Goal: Information Seeking & Learning: Learn about a topic

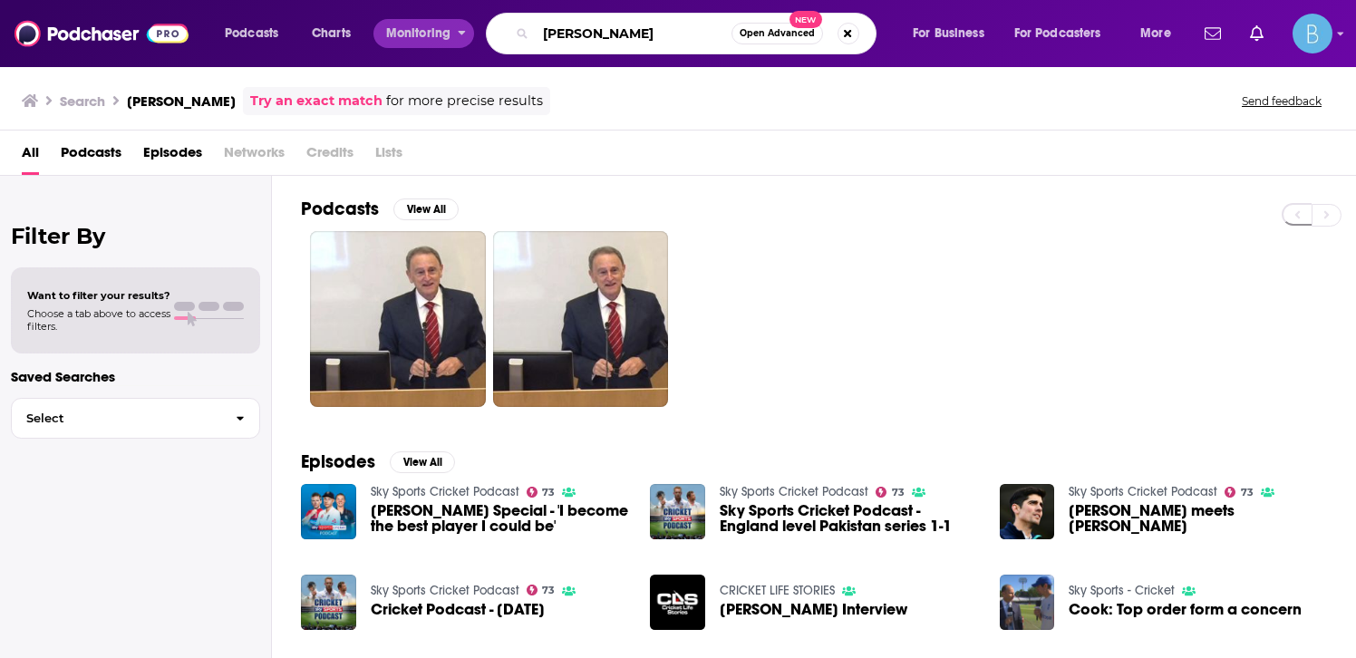
drag, startPoint x: 656, startPoint y: 33, endPoint x: 457, endPoint y: 33, distance: 199.5
click at [457, 33] on div "Podcasts Charts Monitoring [PERSON_NAME] Open Advanced New For Business For Pod…" at bounding box center [700, 34] width 977 height 42
type input "women in accounting"
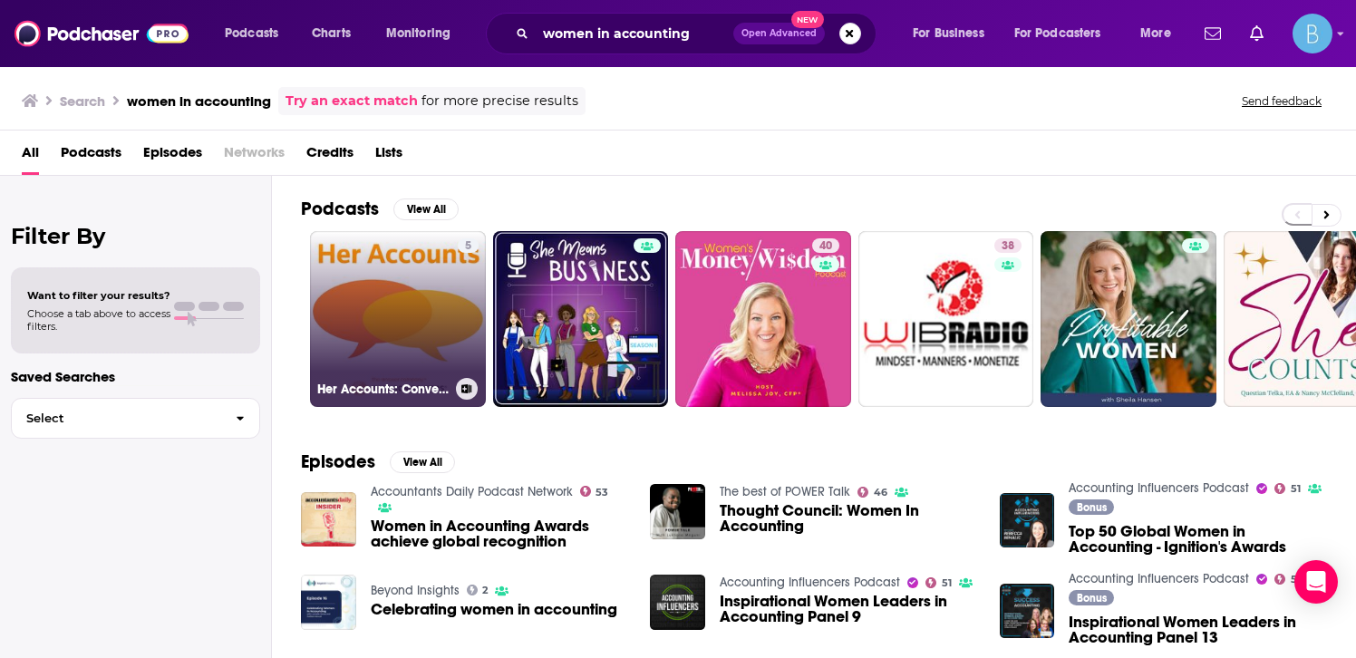
click at [386, 290] on link "5 Her Accounts: Conversations with Leading Women in Tax & Accounting" at bounding box center [398, 319] width 176 height 176
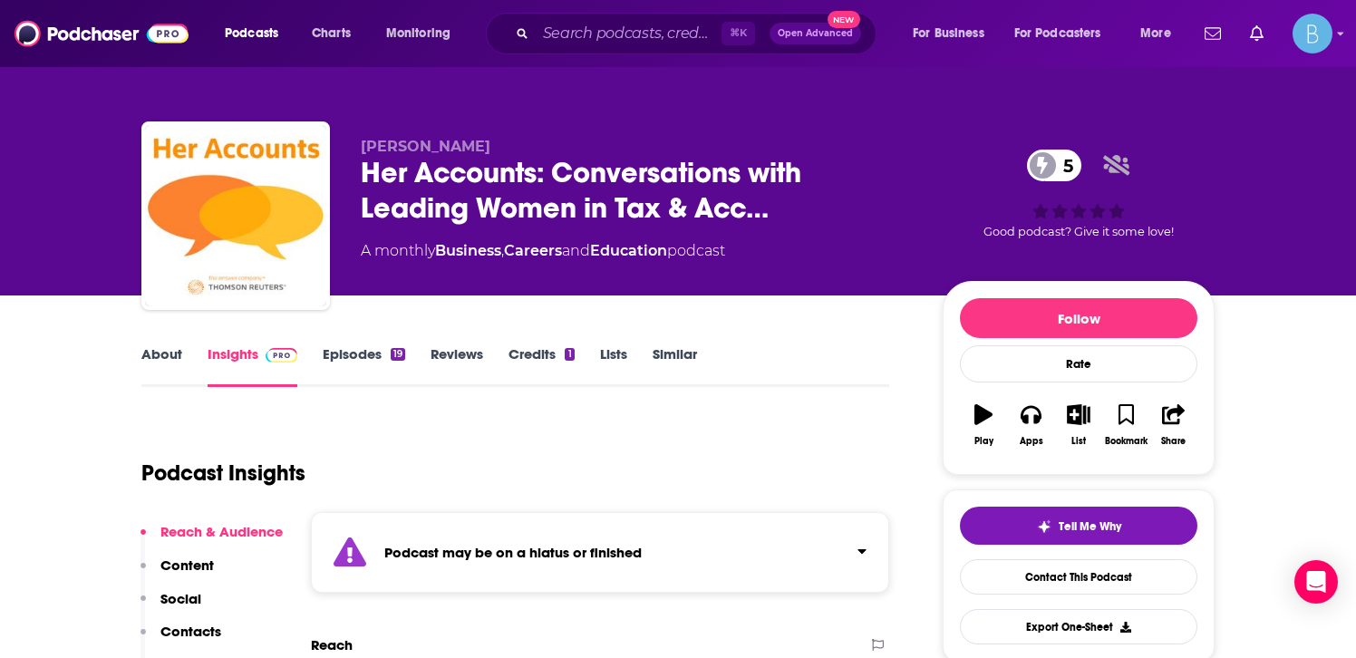
click at [364, 350] on link "Episodes 19" at bounding box center [364, 366] width 83 height 42
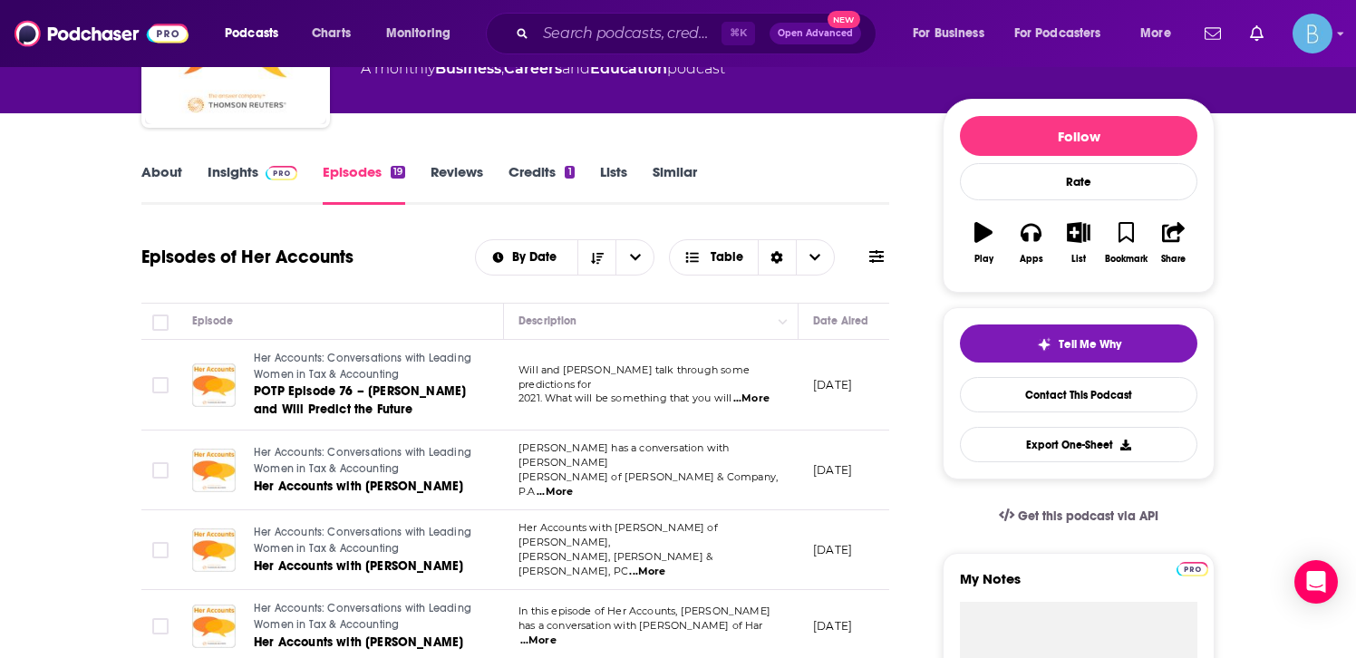
scroll to position [0, 35]
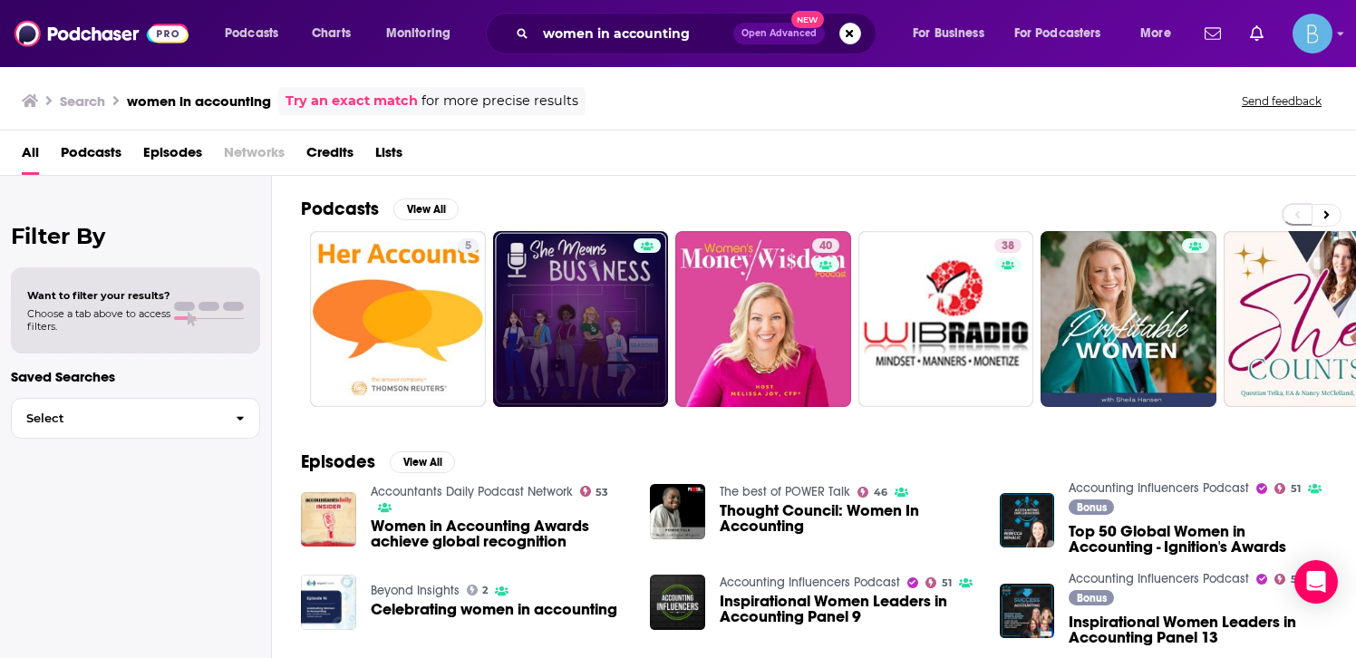
click at [584, 289] on link at bounding box center [581, 319] width 176 height 176
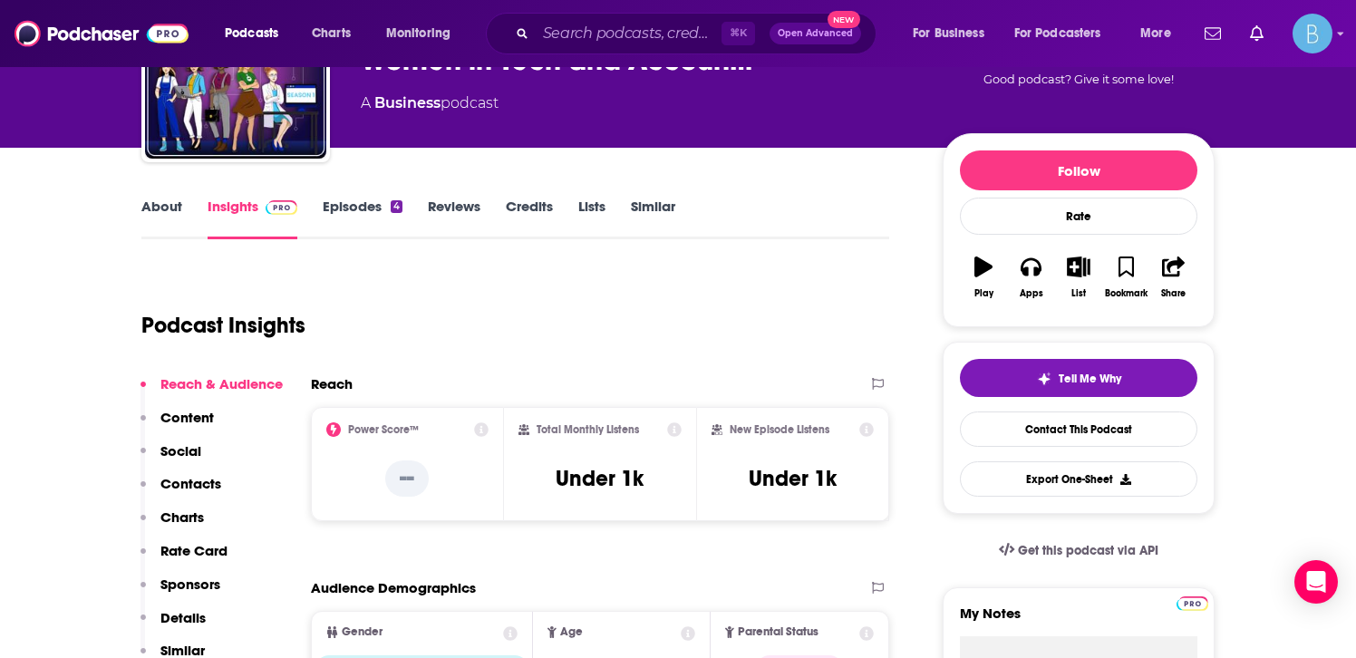
scroll to position [149, 0]
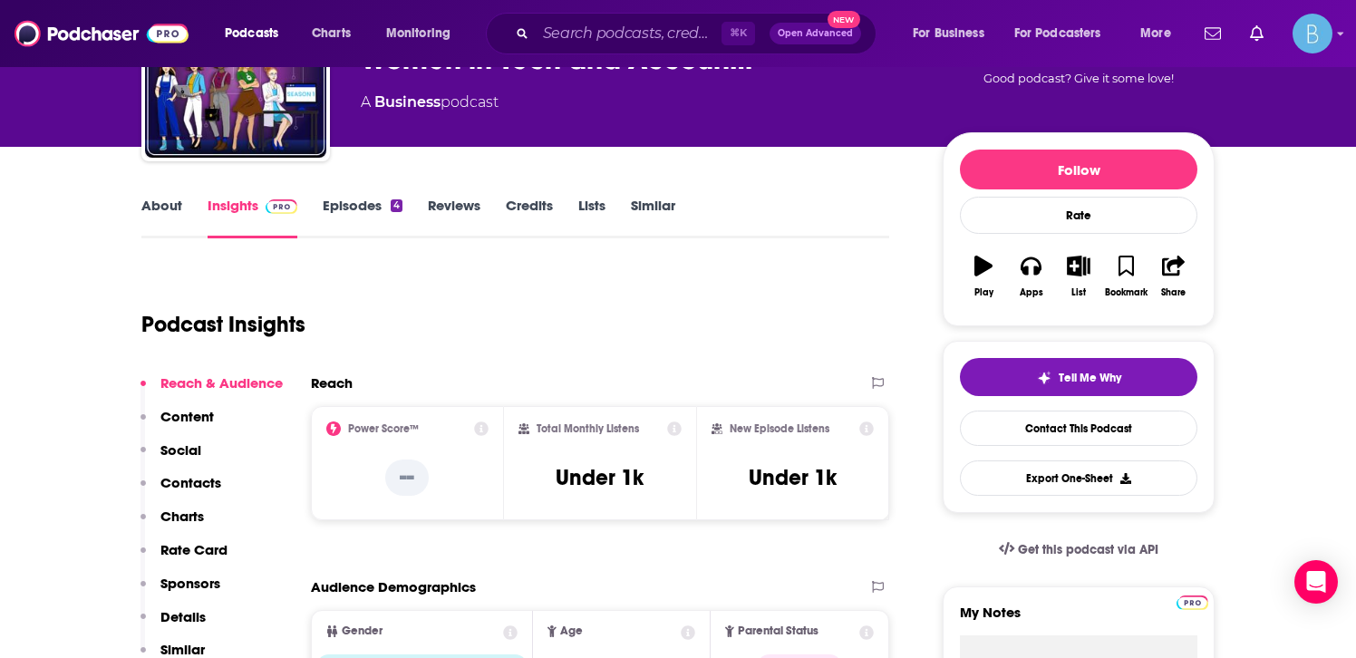
click at [357, 212] on link "Episodes 4" at bounding box center [363, 218] width 80 height 42
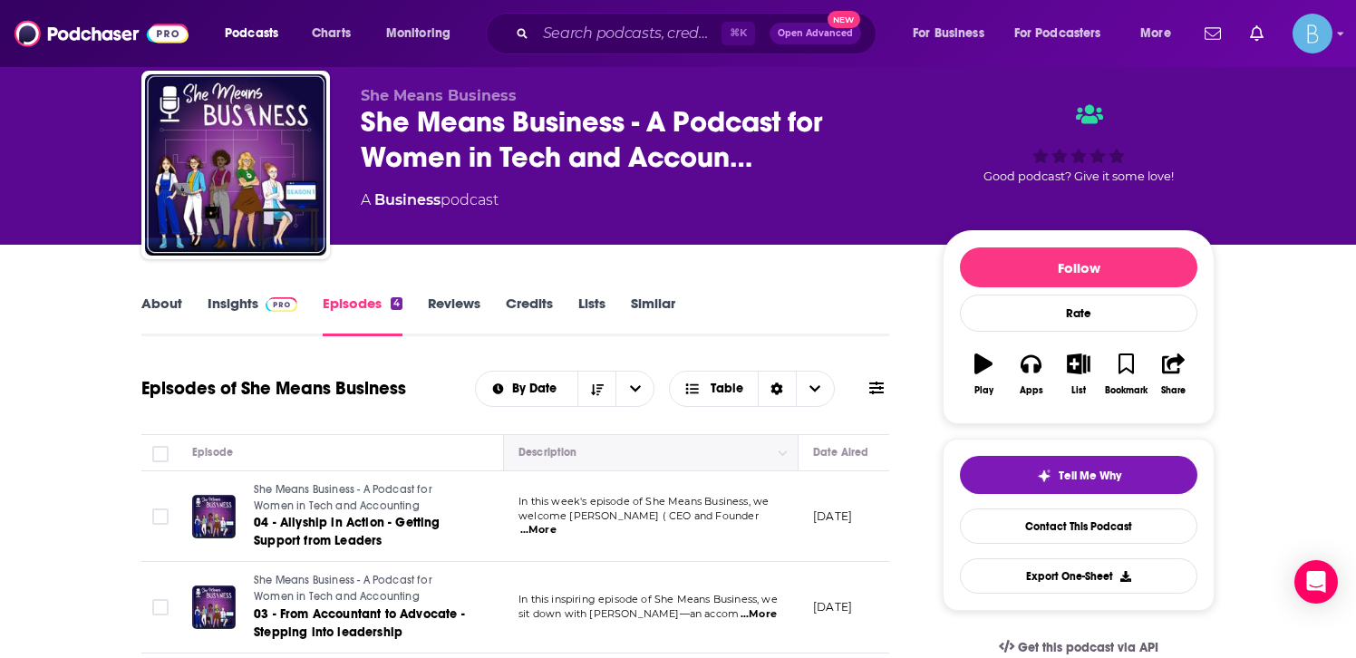
scroll to position [26, 0]
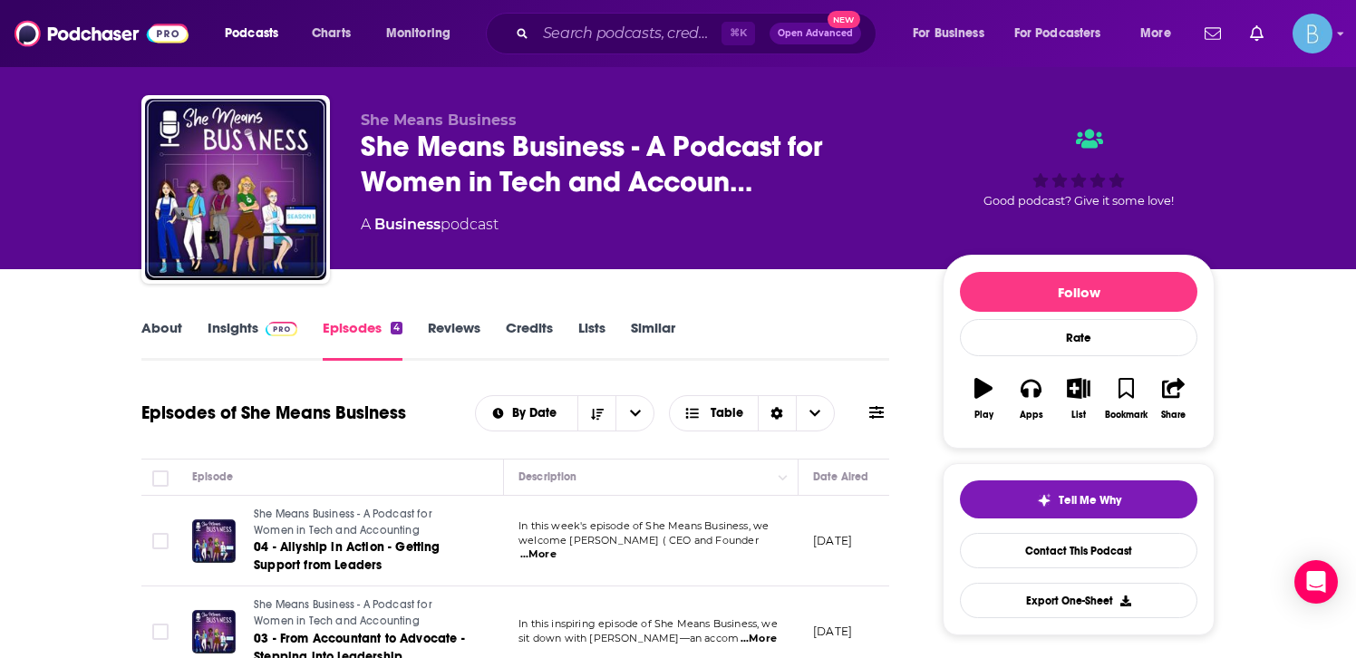
click at [161, 344] on link "About" at bounding box center [161, 340] width 41 height 42
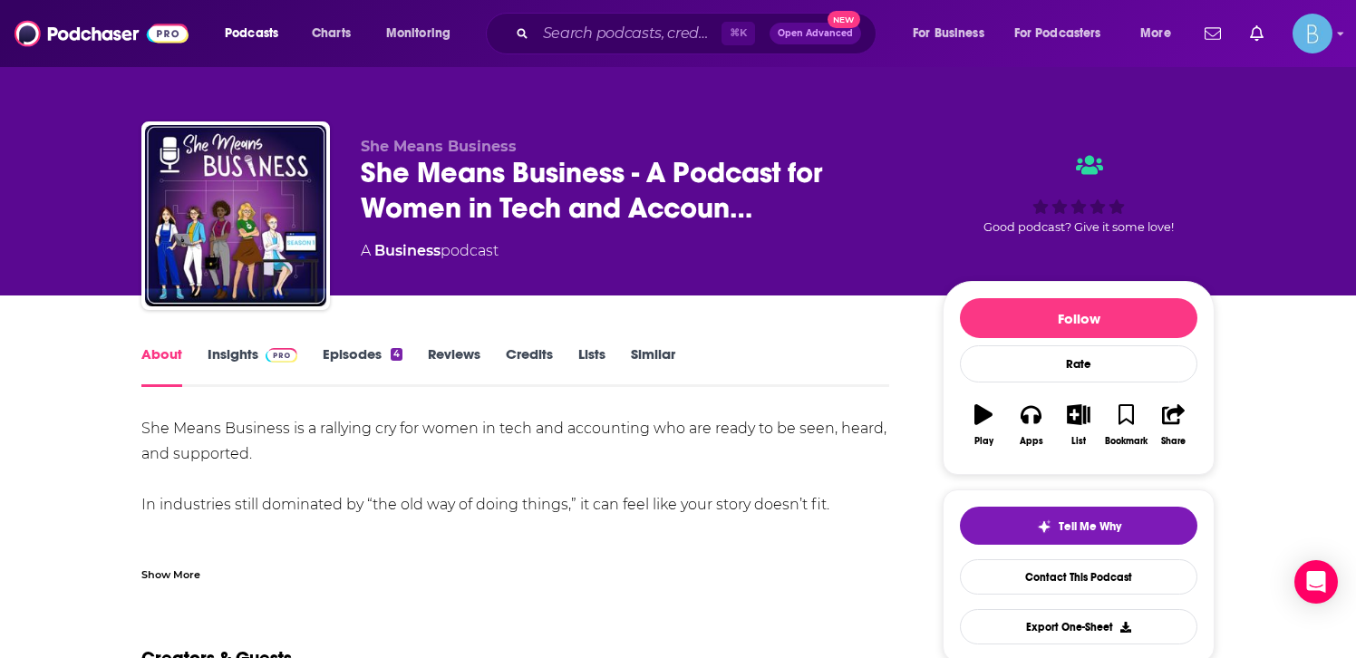
click at [229, 353] on link "Insights" at bounding box center [253, 366] width 90 height 42
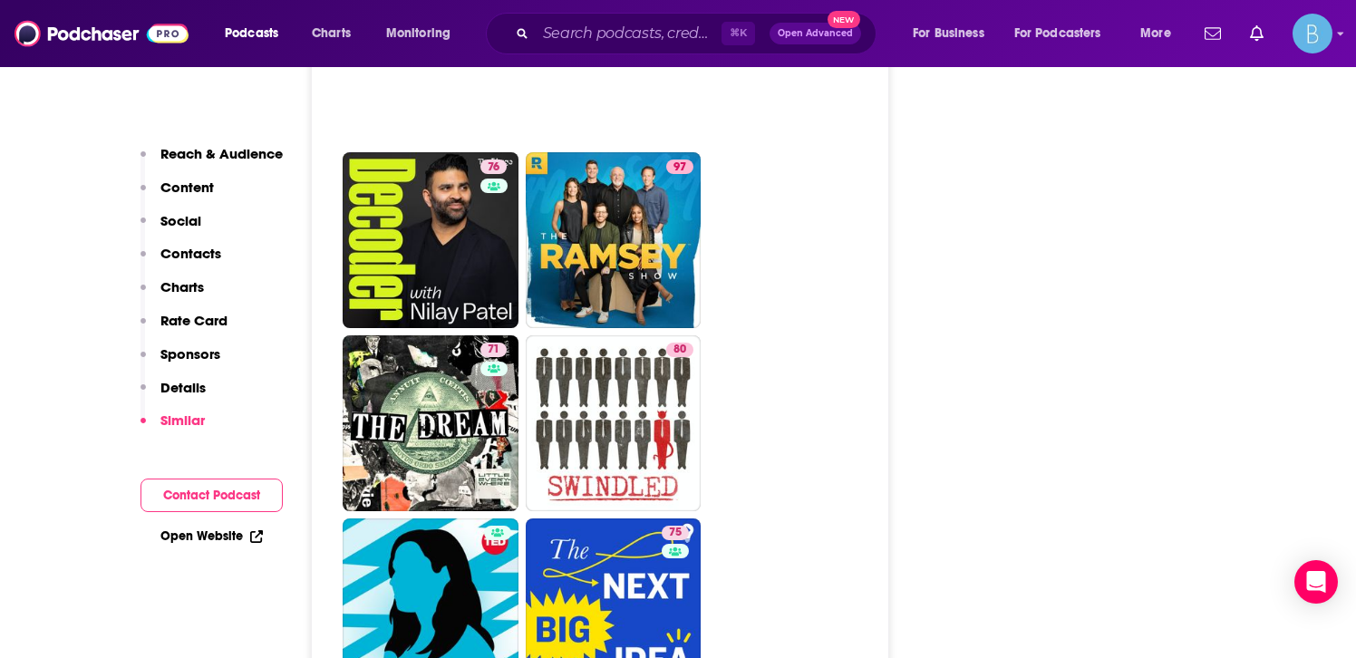
scroll to position [3815, 0]
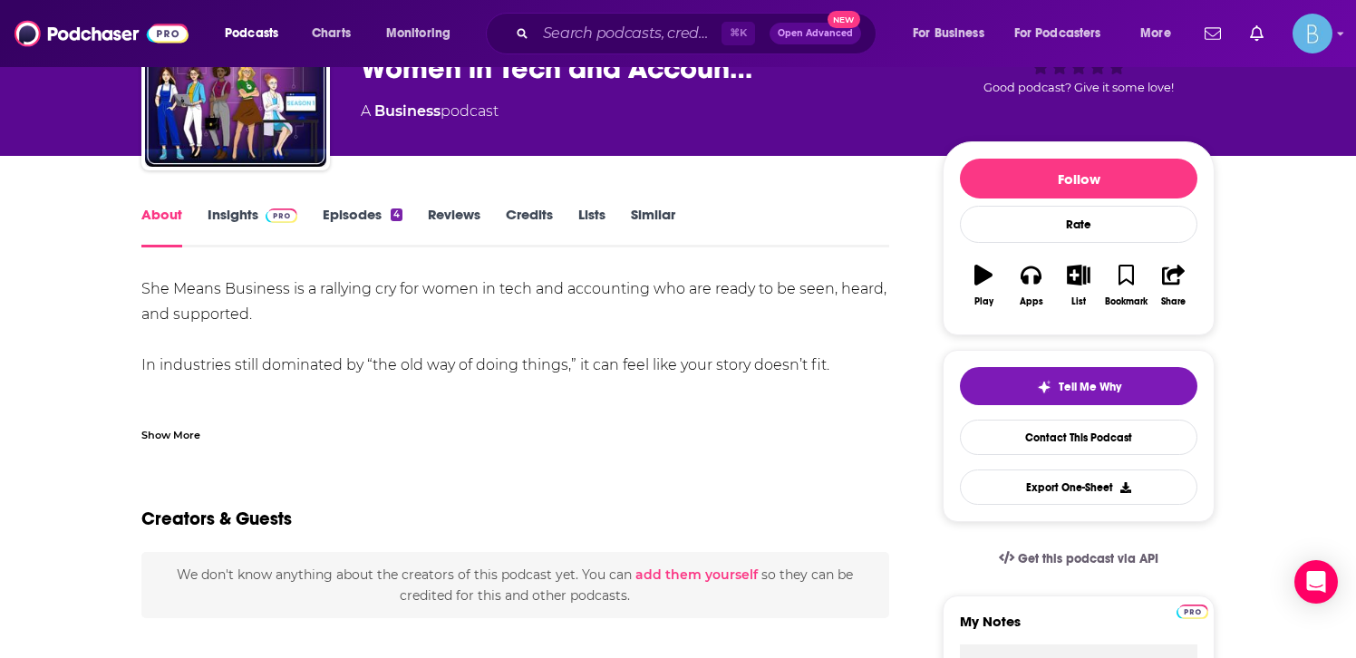
scroll to position [151, 0]
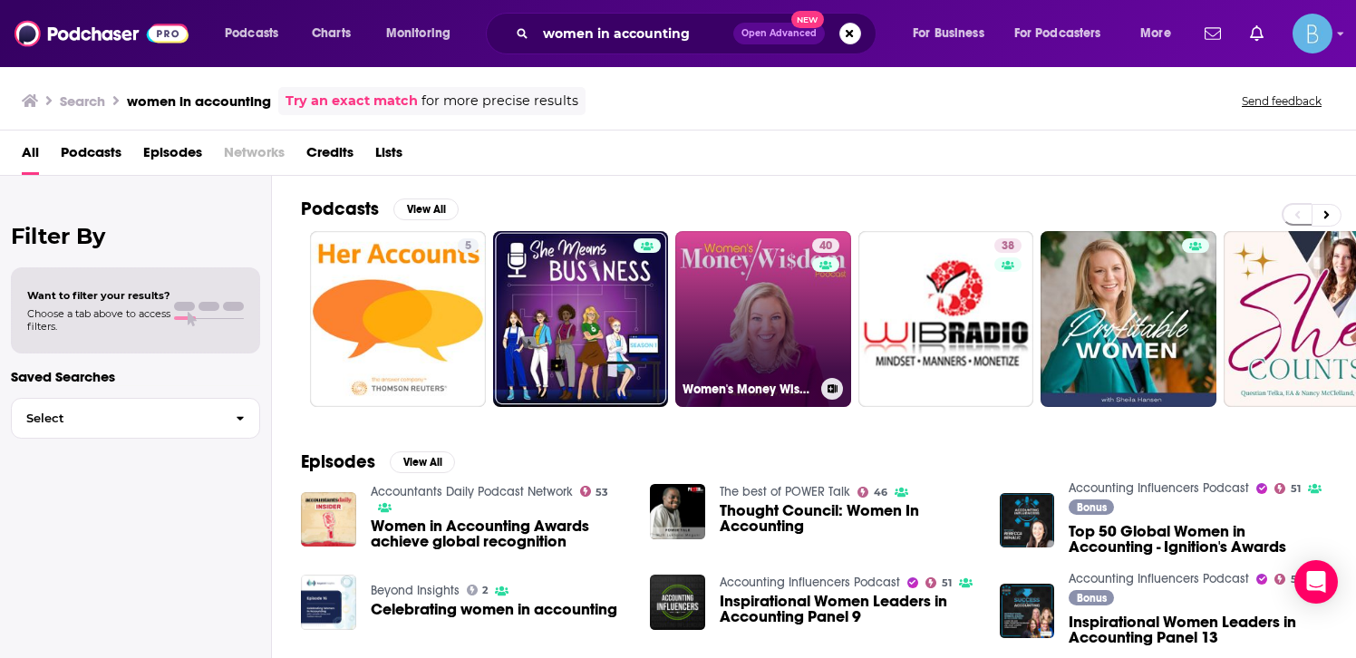
click at [734, 313] on link "40 Women's Money Wisdom" at bounding box center [763, 319] width 176 height 176
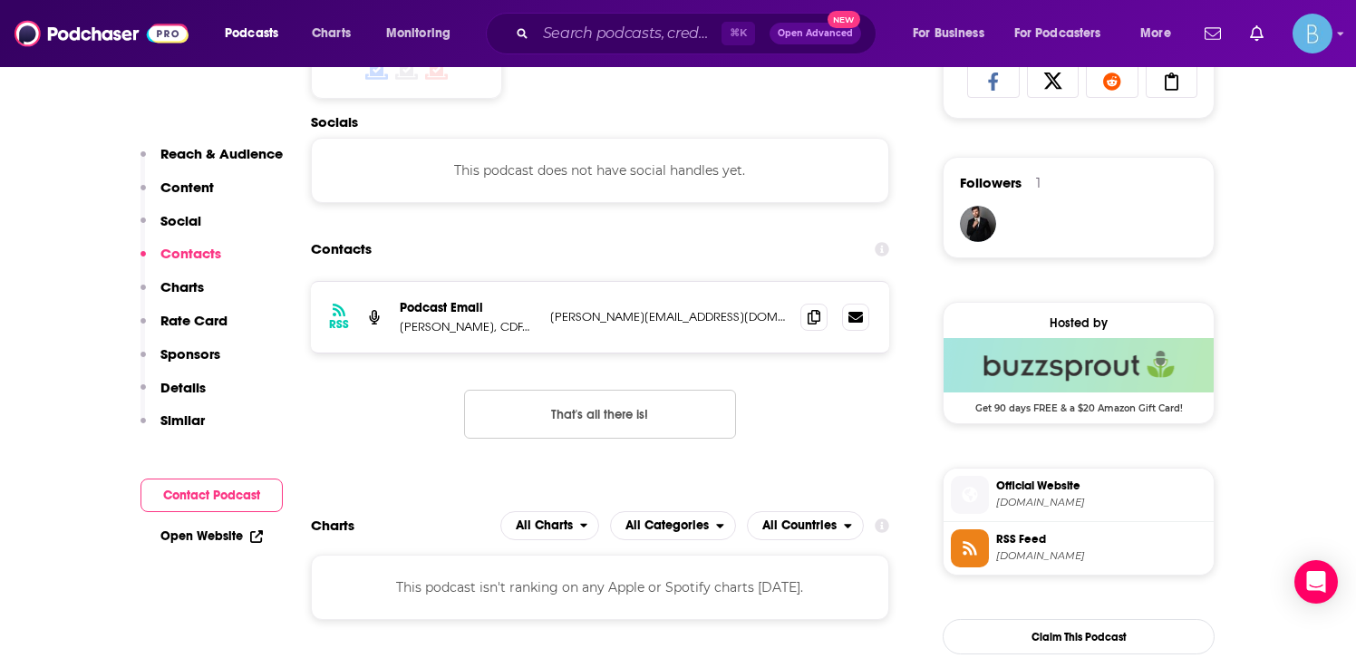
scroll to position [1238, 0]
click at [822, 314] on span at bounding box center [814, 315] width 27 height 27
drag, startPoint x: 396, startPoint y: 329, endPoint x: 506, endPoint y: 332, distance: 109.7
click at [506, 332] on div "RSS Podcast Email [PERSON_NAME], CDFA®️, AIF® [PERSON_NAME][EMAIL_ADDRESS][DOMA…" at bounding box center [600, 316] width 578 height 71
copy p "[PERSON_NAME]"
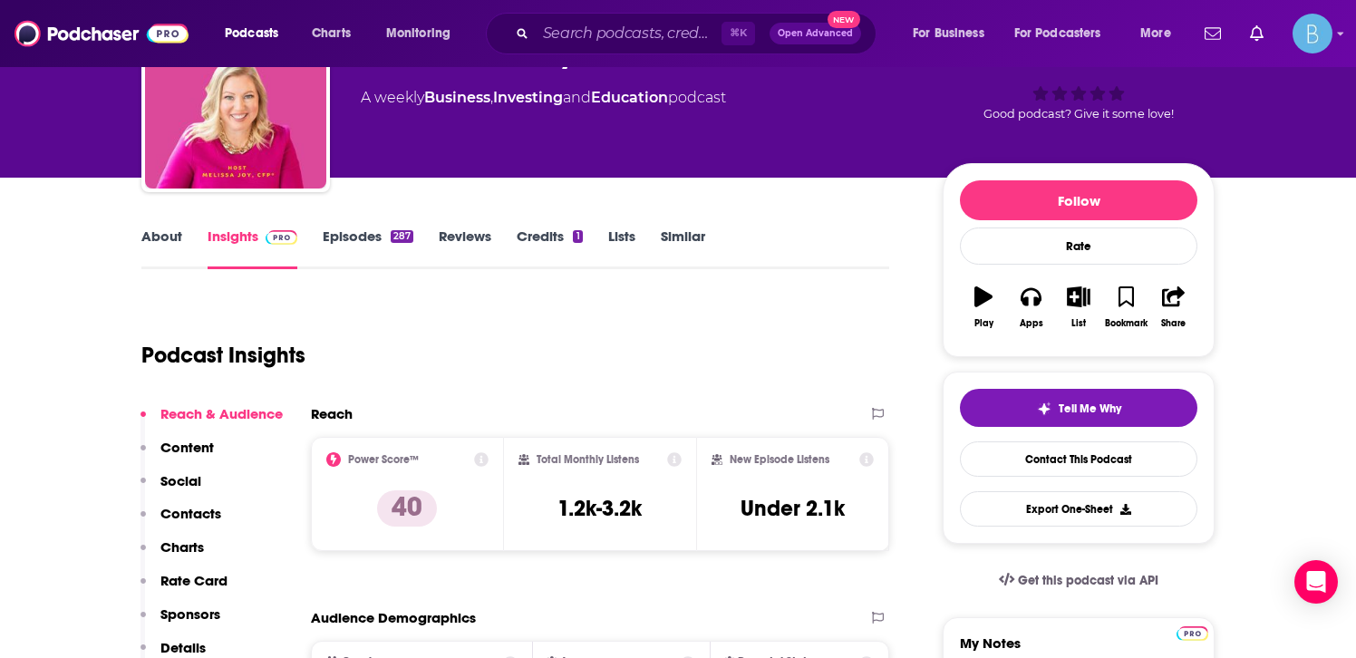
scroll to position [0, 0]
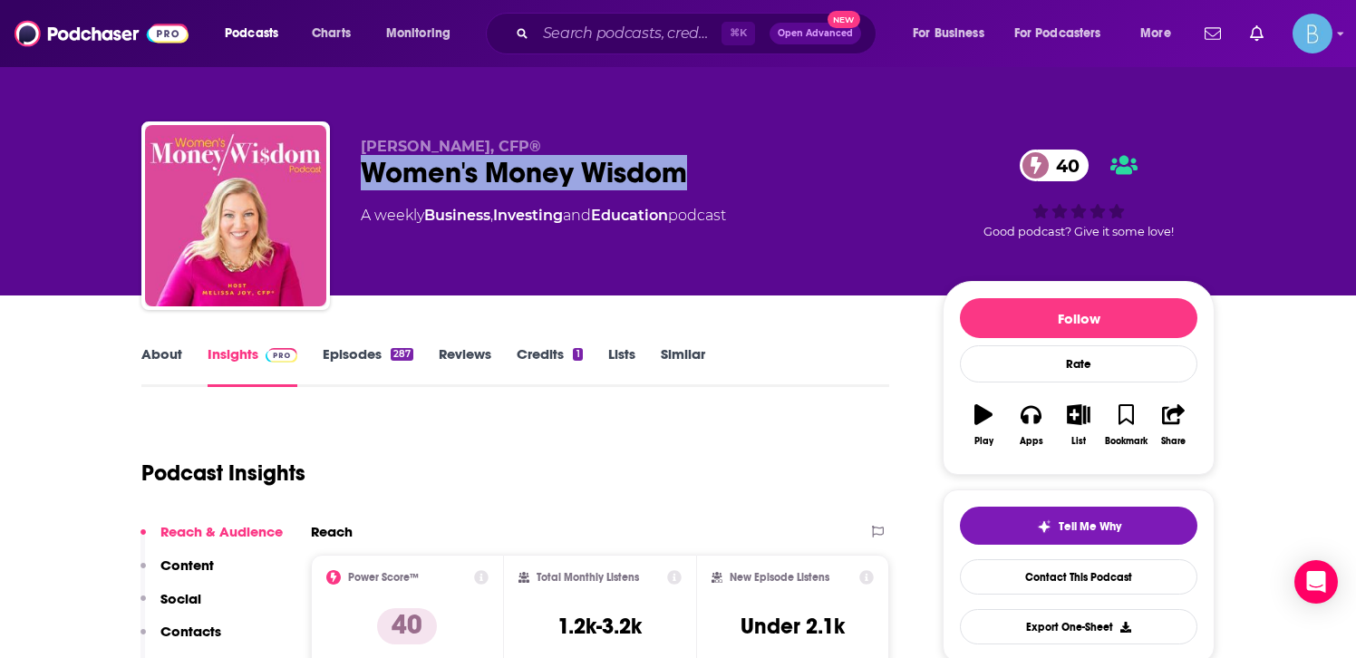
drag, startPoint x: 711, startPoint y: 169, endPoint x: 360, endPoint y: 180, distance: 351.1
click at [360, 180] on div "[PERSON_NAME], CFP® Women's Money Wisdom 40 A weekly Business , Investing and E…" at bounding box center [678, 219] width 1074 height 196
copy h2 "Women's Money Wisdom"
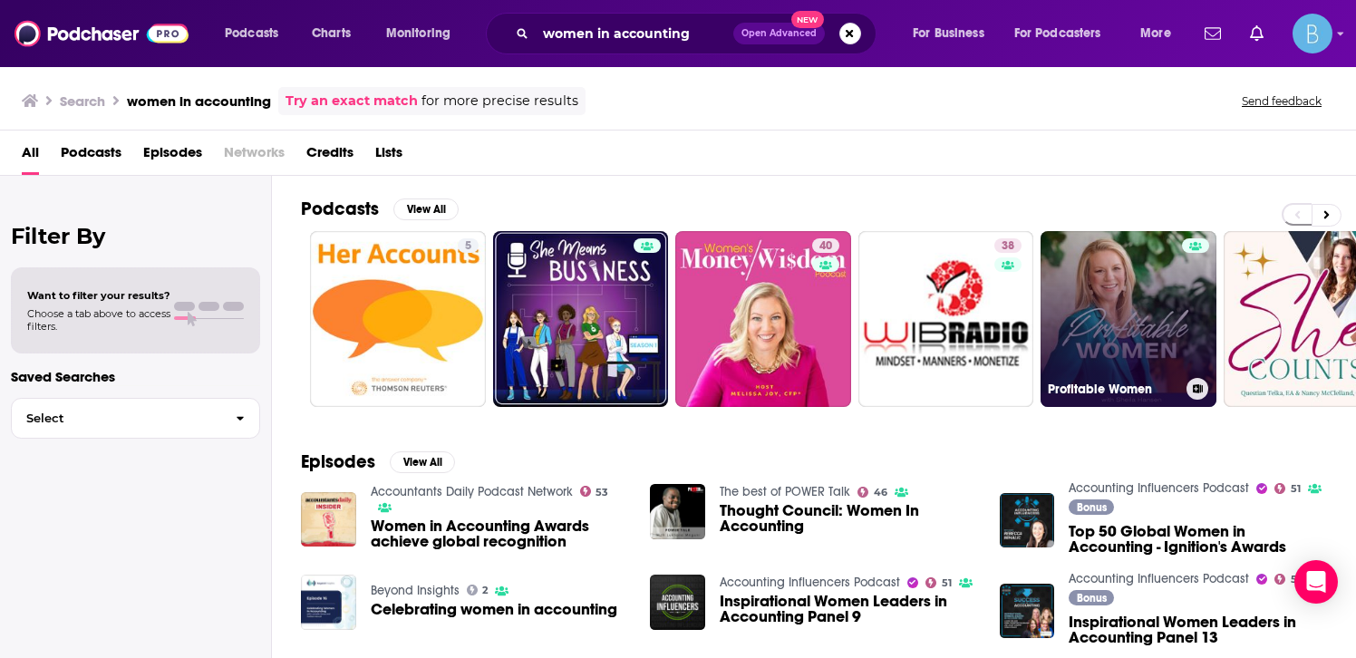
click at [1109, 337] on link "Profitable Women" at bounding box center [1129, 319] width 176 height 176
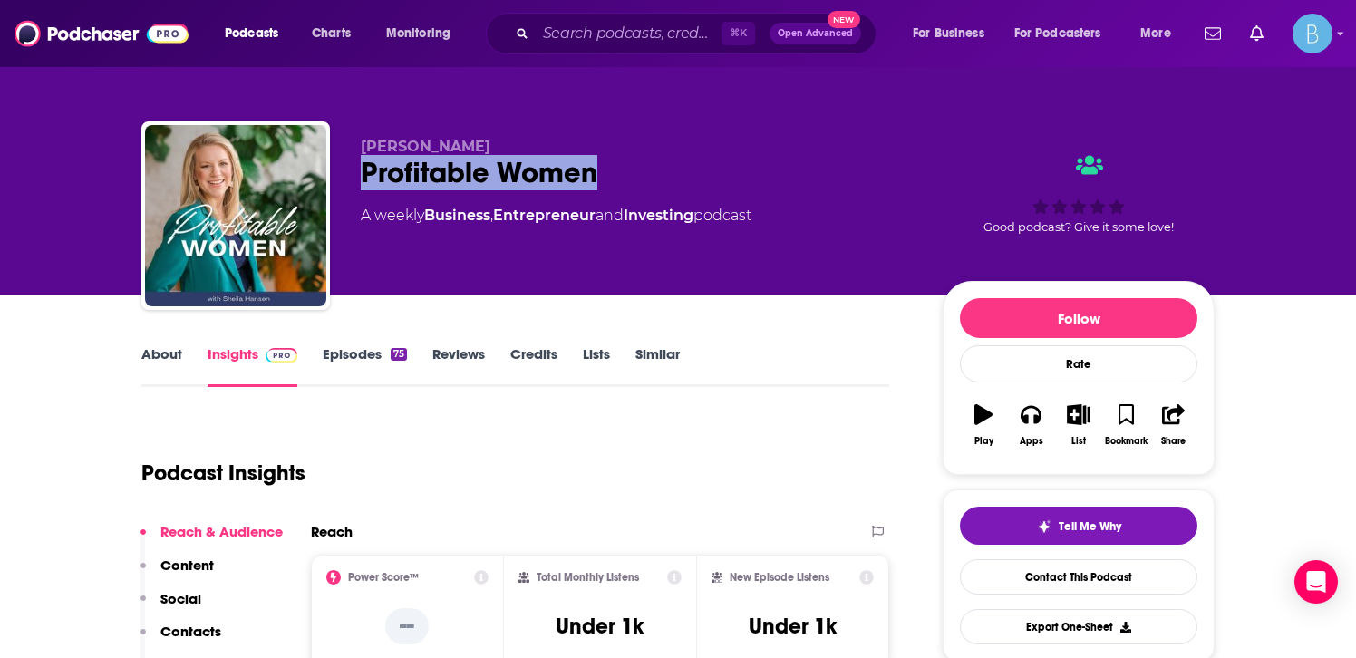
drag, startPoint x: 633, startPoint y: 176, endPoint x: 348, endPoint y: 175, distance: 284.7
click at [348, 175] on div "[PERSON_NAME] Profitable Women A weekly Business , Entrepreneur and Investing p…" at bounding box center [678, 219] width 1074 height 196
copy h2 "Profitable Women"
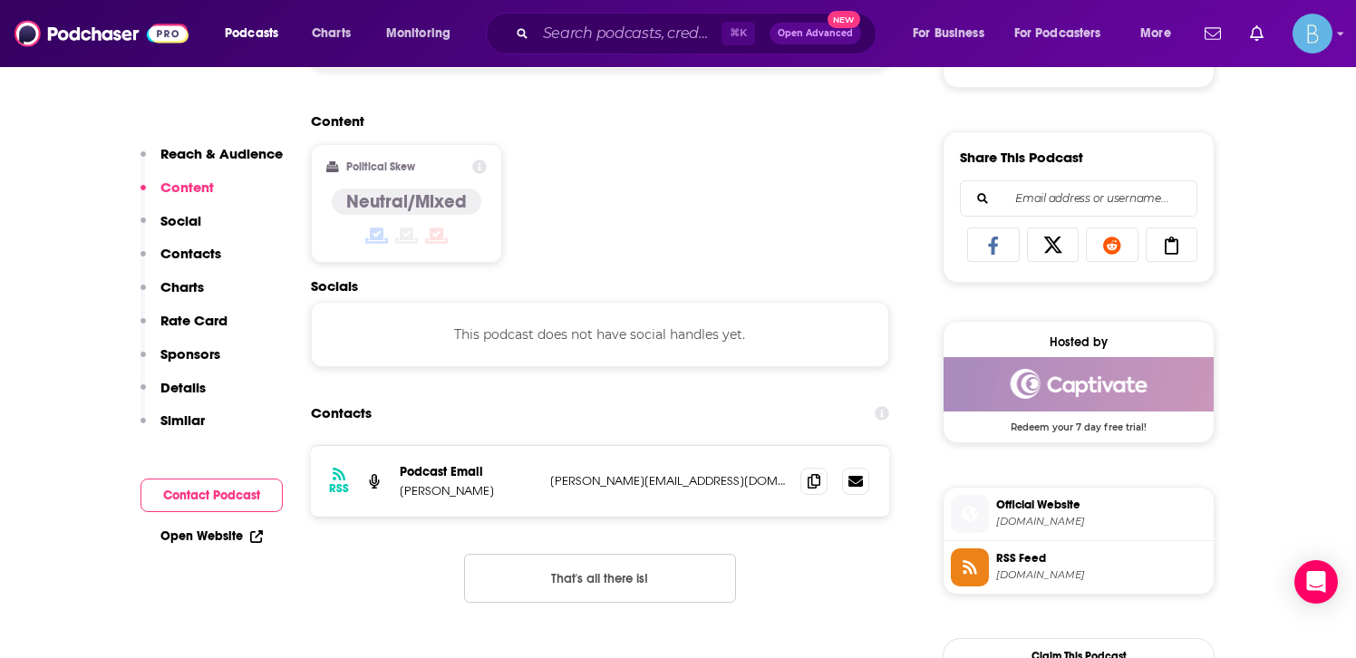
scroll to position [1131, 0]
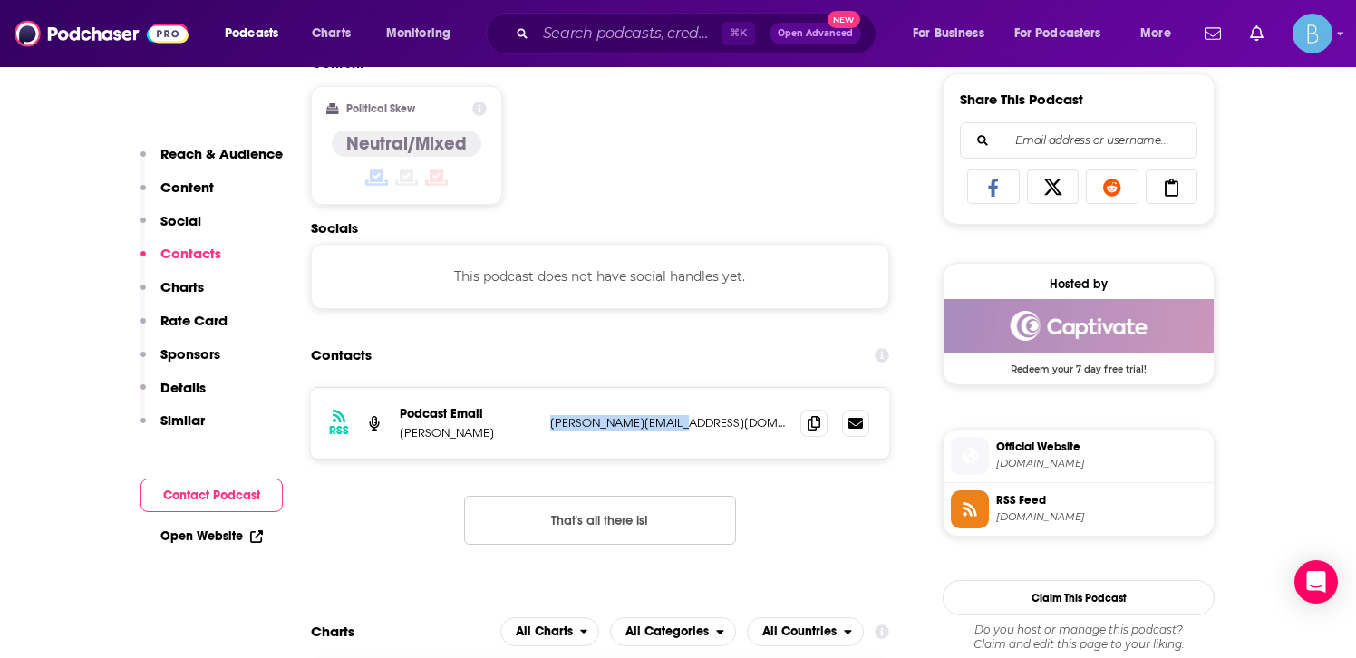
drag, startPoint x: 688, startPoint y: 430, endPoint x: 550, endPoint y: 431, distance: 137.8
click at [550, 431] on p "[PERSON_NAME][EMAIL_ADDRESS][DOMAIN_NAME]" at bounding box center [668, 422] width 236 height 15
copy p "[PERSON_NAME][EMAIL_ADDRESS][DOMAIN_NAME]"
drag, startPoint x: 494, startPoint y: 433, endPoint x: 398, endPoint y: 433, distance: 96.1
click at [398, 433] on div "RSS Podcast Email [PERSON_NAME] [PERSON_NAME][EMAIL_ADDRESS][DOMAIN_NAME] [PERS…" at bounding box center [600, 423] width 578 height 71
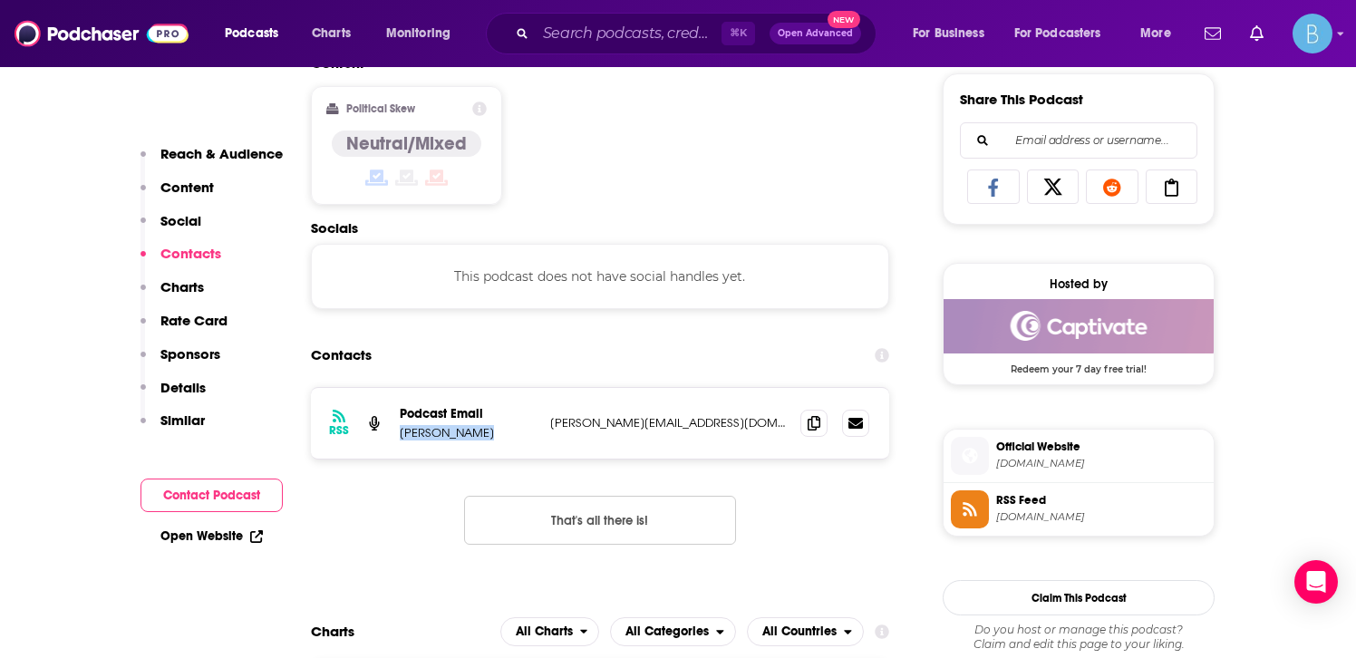
copy p "[PERSON_NAME]"
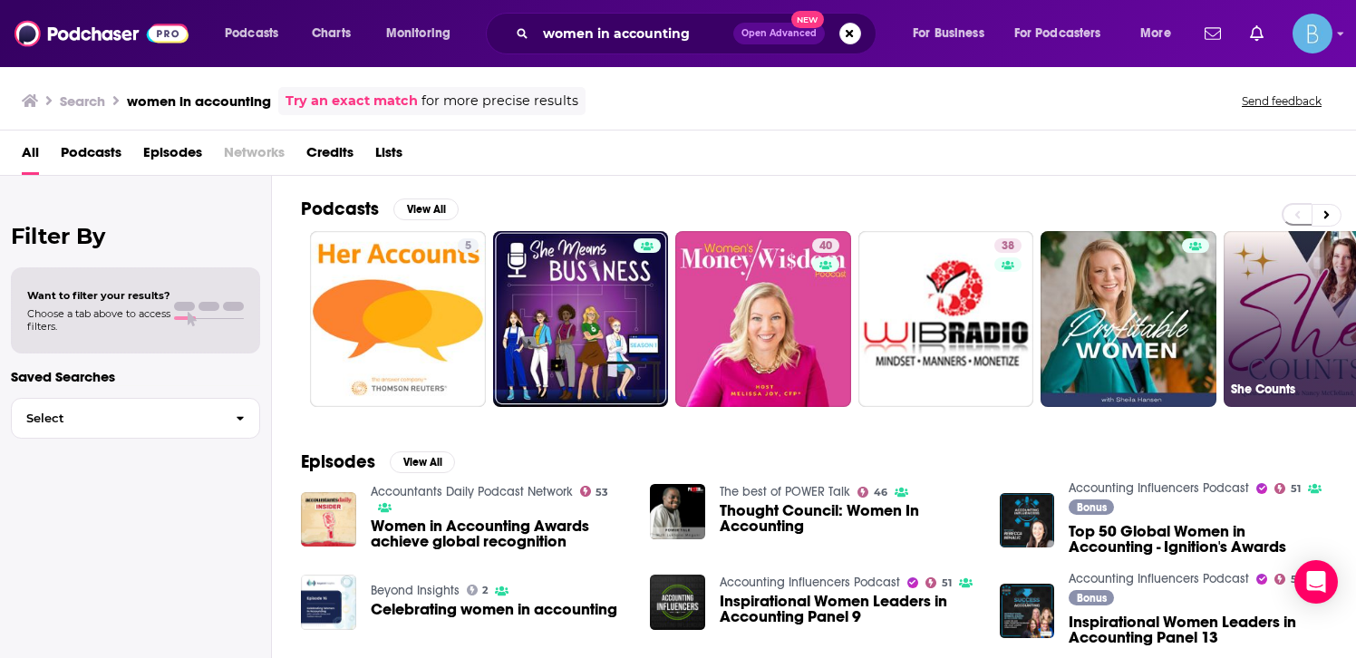
click at [1286, 320] on link "33 She Counts" at bounding box center [1312, 319] width 176 height 176
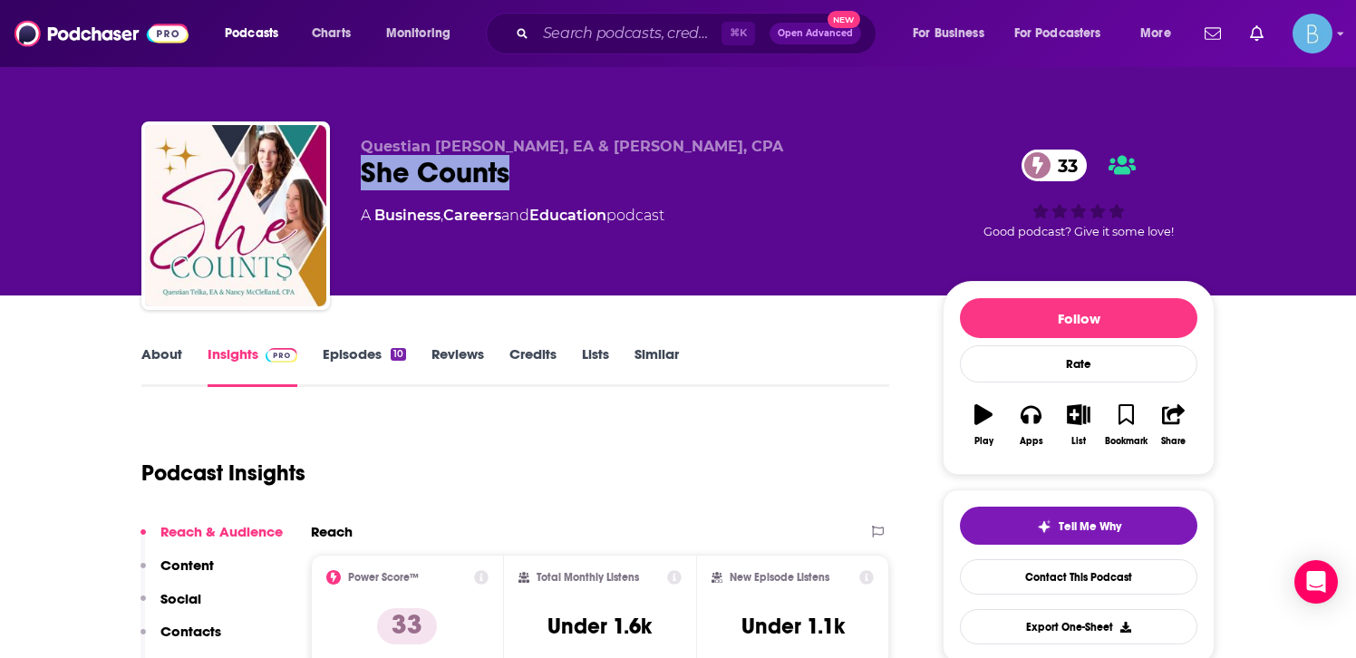
drag, startPoint x: 528, startPoint y: 182, endPoint x: 355, endPoint y: 184, distance: 172.3
click at [355, 184] on div "Questian Telka, EA & [PERSON_NAME], CPA She Counts 33 A Business , Careers and …" at bounding box center [678, 219] width 1074 height 196
copy h2 "She Counts"
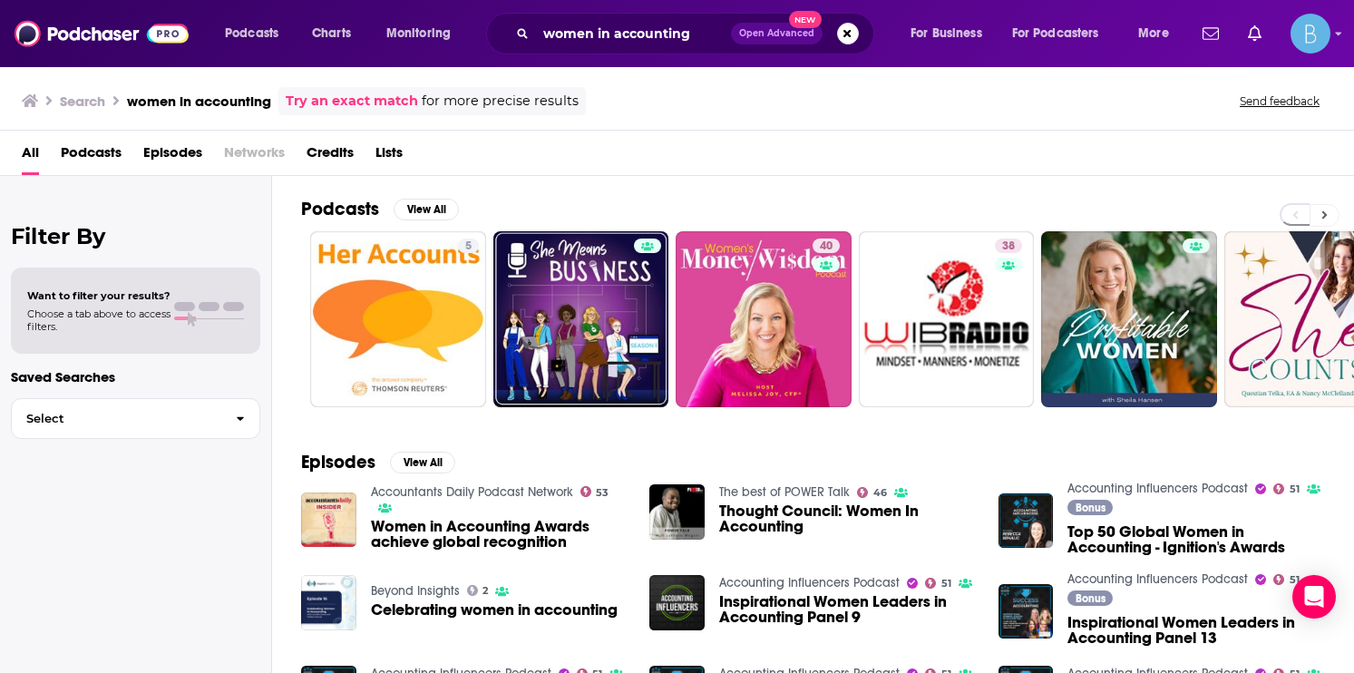
click at [1322, 211] on icon at bounding box center [1324, 215] width 5 height 8
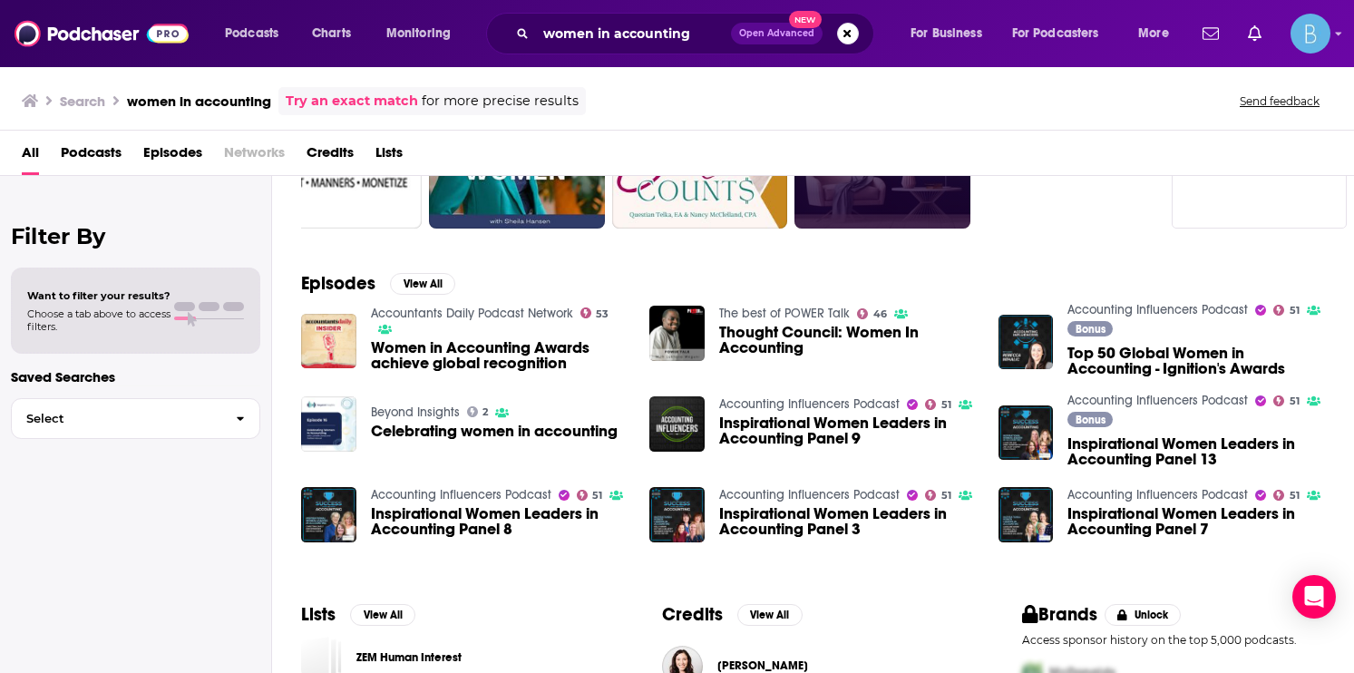
scroll to position [187, 0]
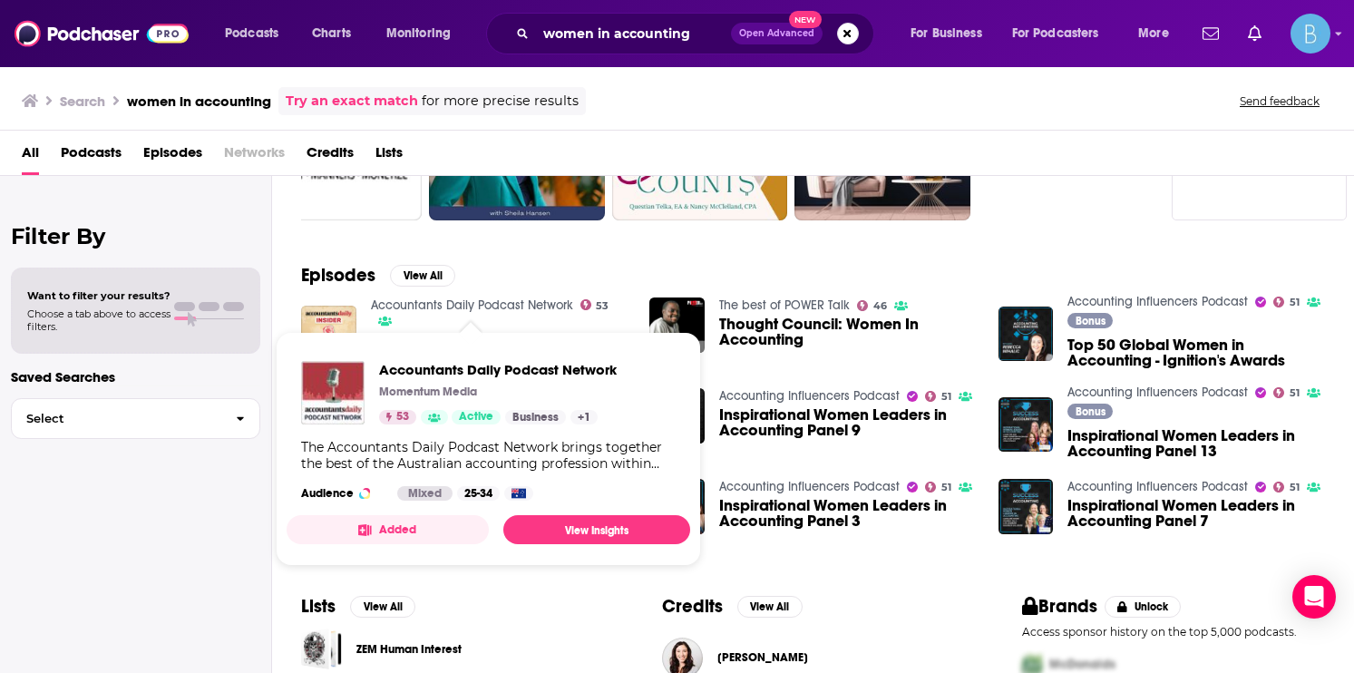
click at [430, 307] on link "Accountants Daily Podcast Network" at bounding box center [472, 304] width 202 height 15
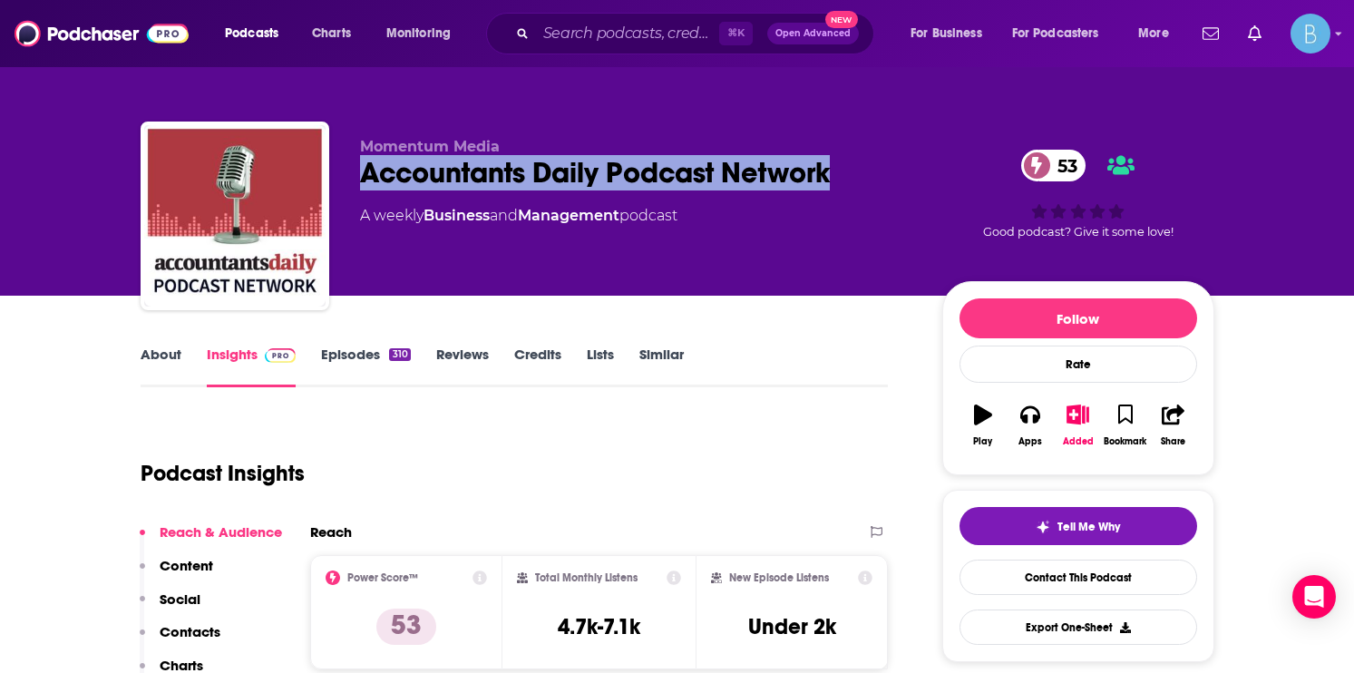
drag, startPoint x: 440, startPoint y: 185, endPoint x: 345, endPoint y: 187, distance: 94.3
click at [345, 187] on div "Momentum Media Accountants Daily Podcast Network 53 A weekly Business and Manag…" at bounding box center [678, 219] width 1074 height 196
copy h2 "Accountants Daily Podcast Network"
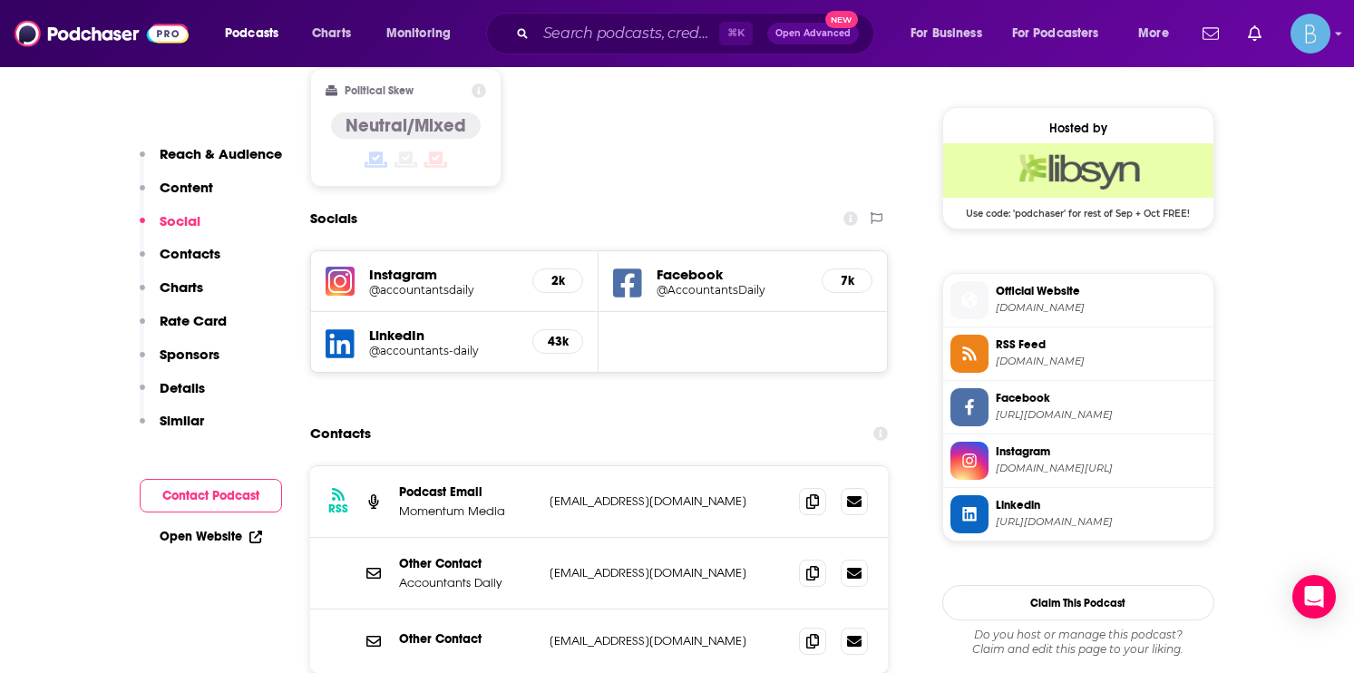
scroll to position [1438, 0]
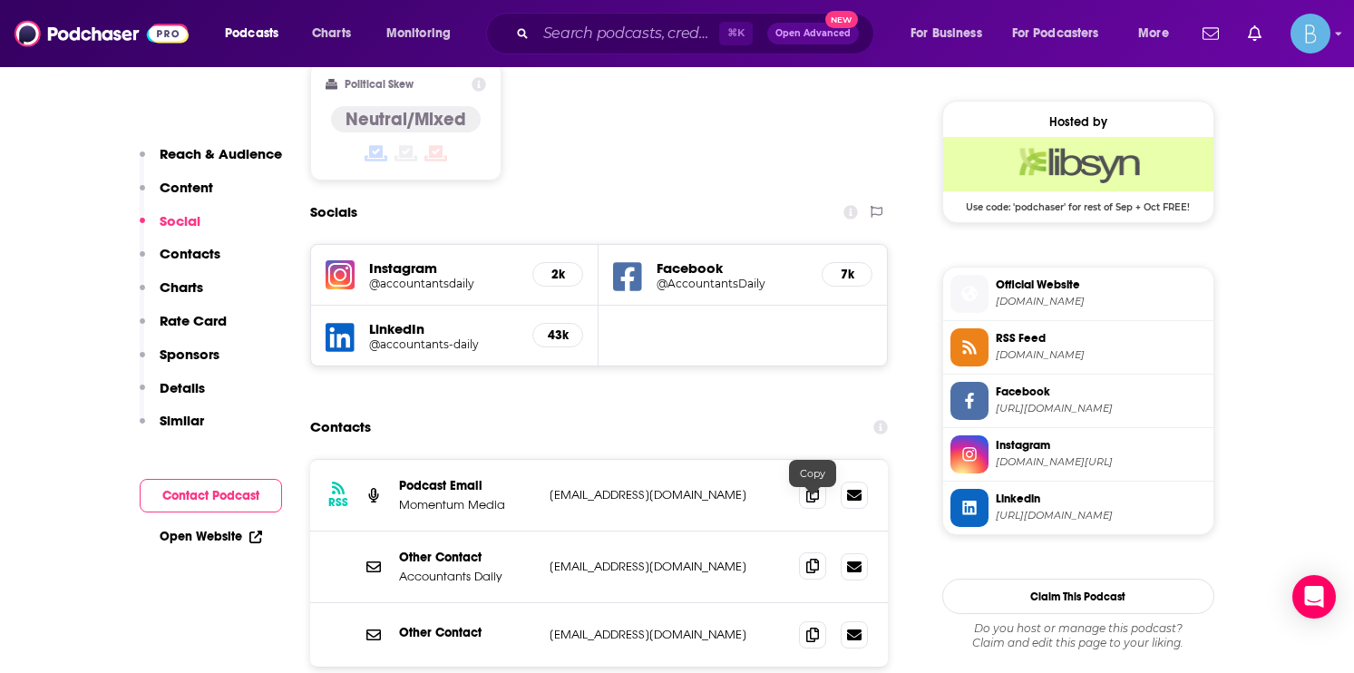
click at [812, 559] on icon at bounding box center [812, 566] width 13 height 15
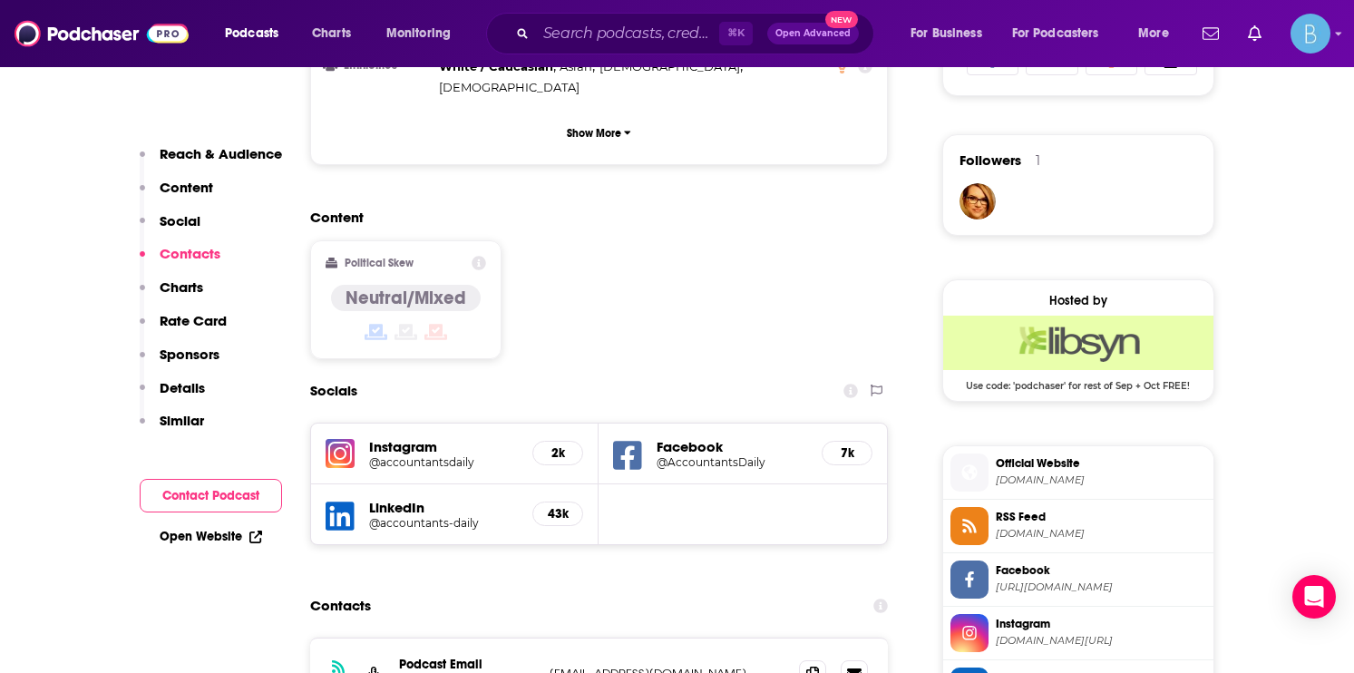
scroll to position [1184, 0]
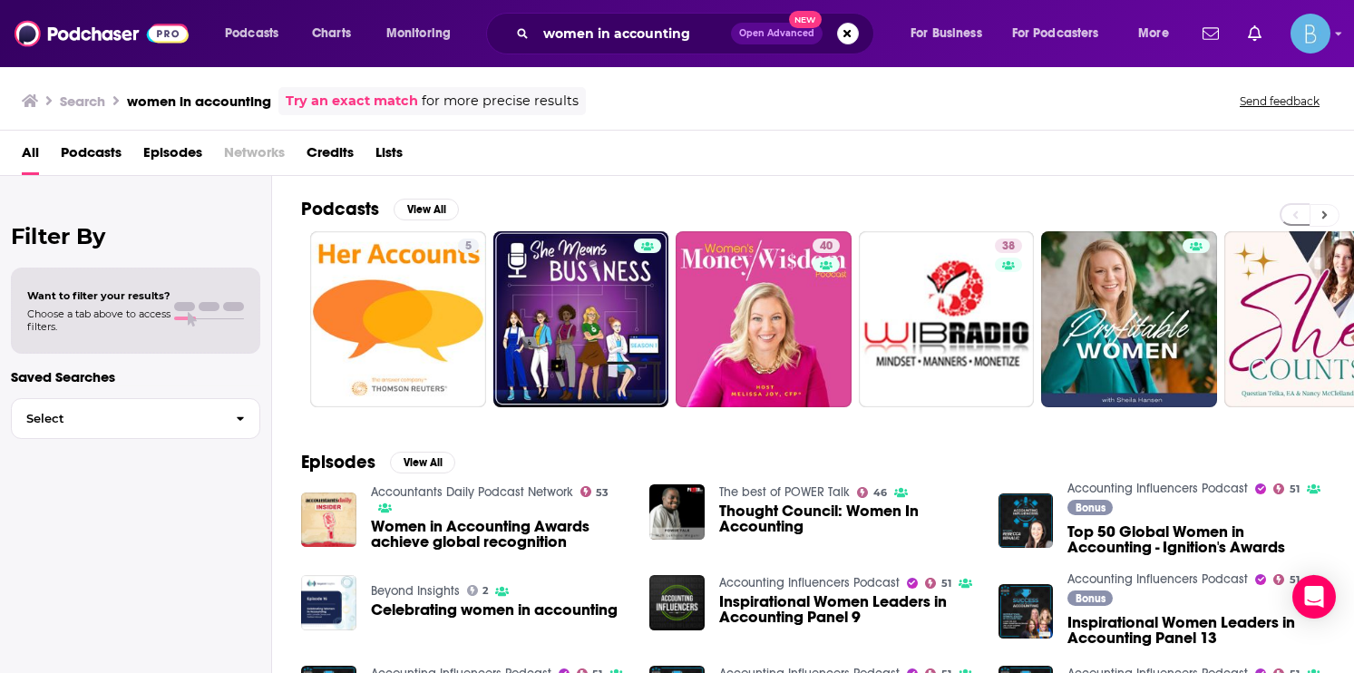
click at [1324, 216] on icon at bounding box center [1324, 215] width 5 height 8
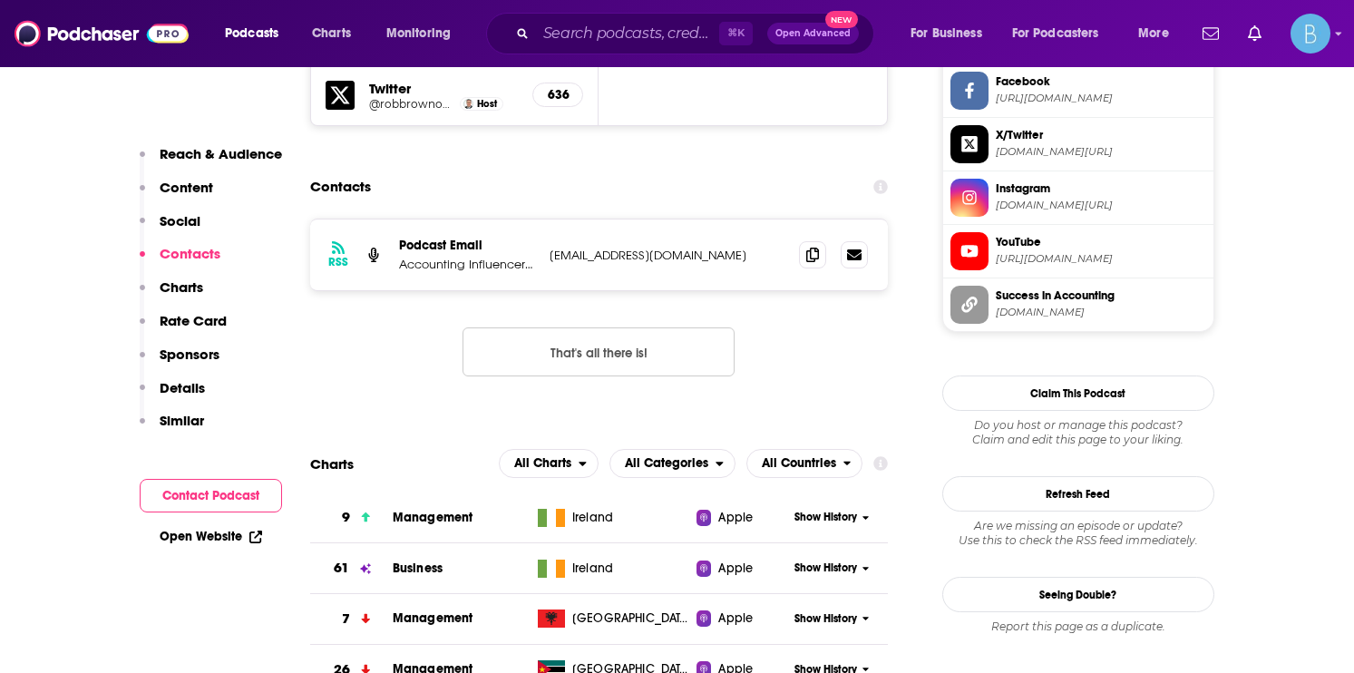
scroll to position [1752, 0]
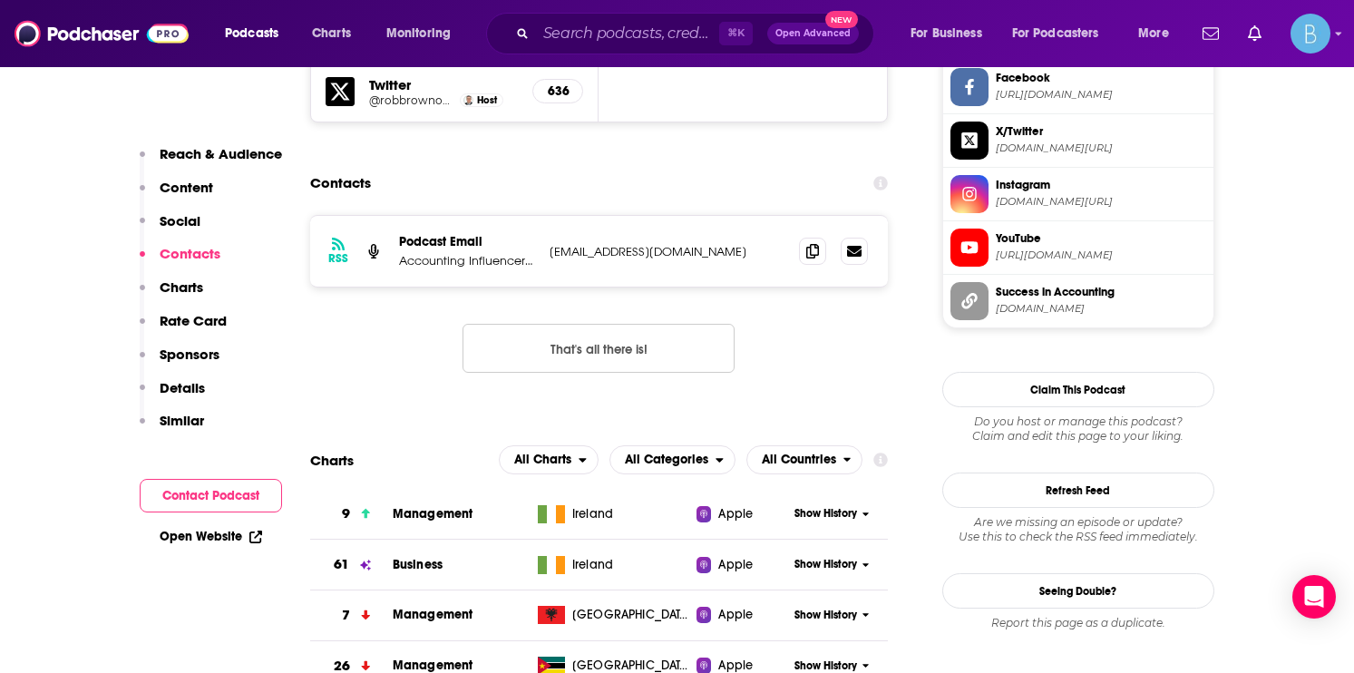
drag, startPoint x: 745, startPoint y: 165, endPoint x: 532, endPoint y: 170, distance: 213.1
click at [0, 0] on div "Podcast Email Accounting Influencers Broadcast Network rob@accountinginfluencer…" at bounding box center [0, 0] width 0 height 0
copy div "Broadcast Network rob@accountinginfluencers.com"
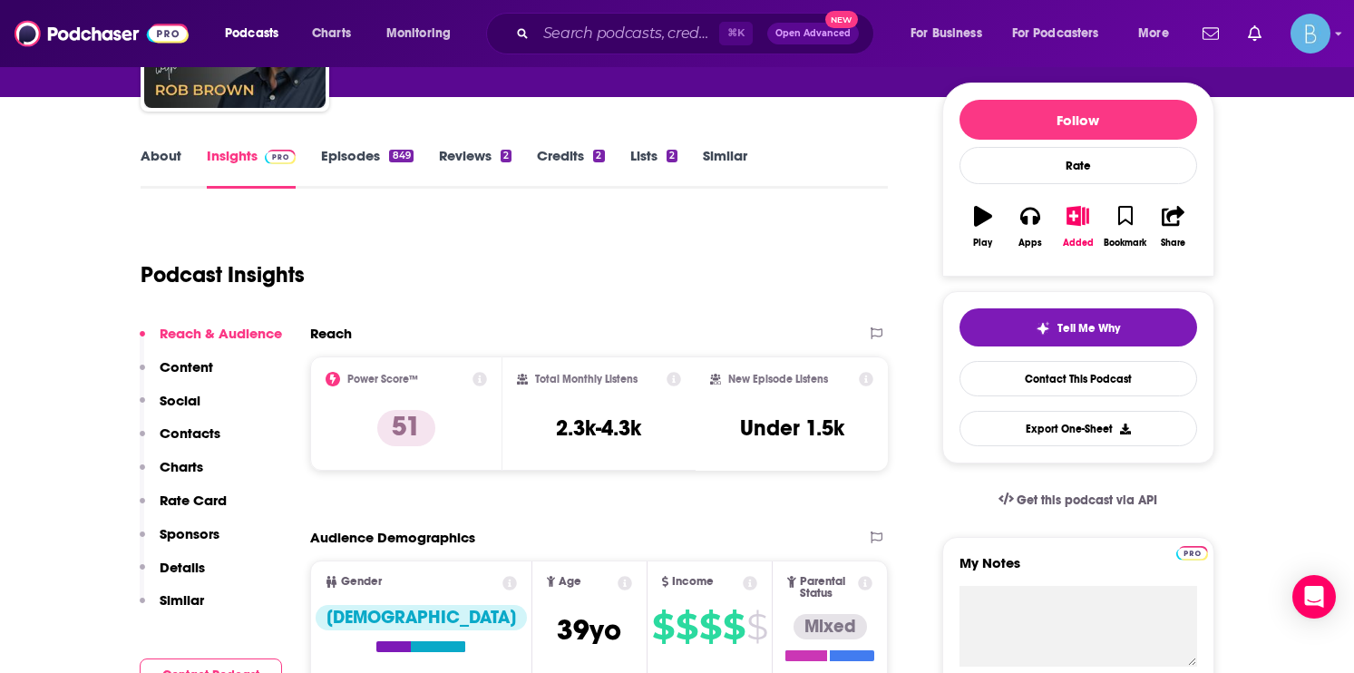
scroll to position [0, 0]
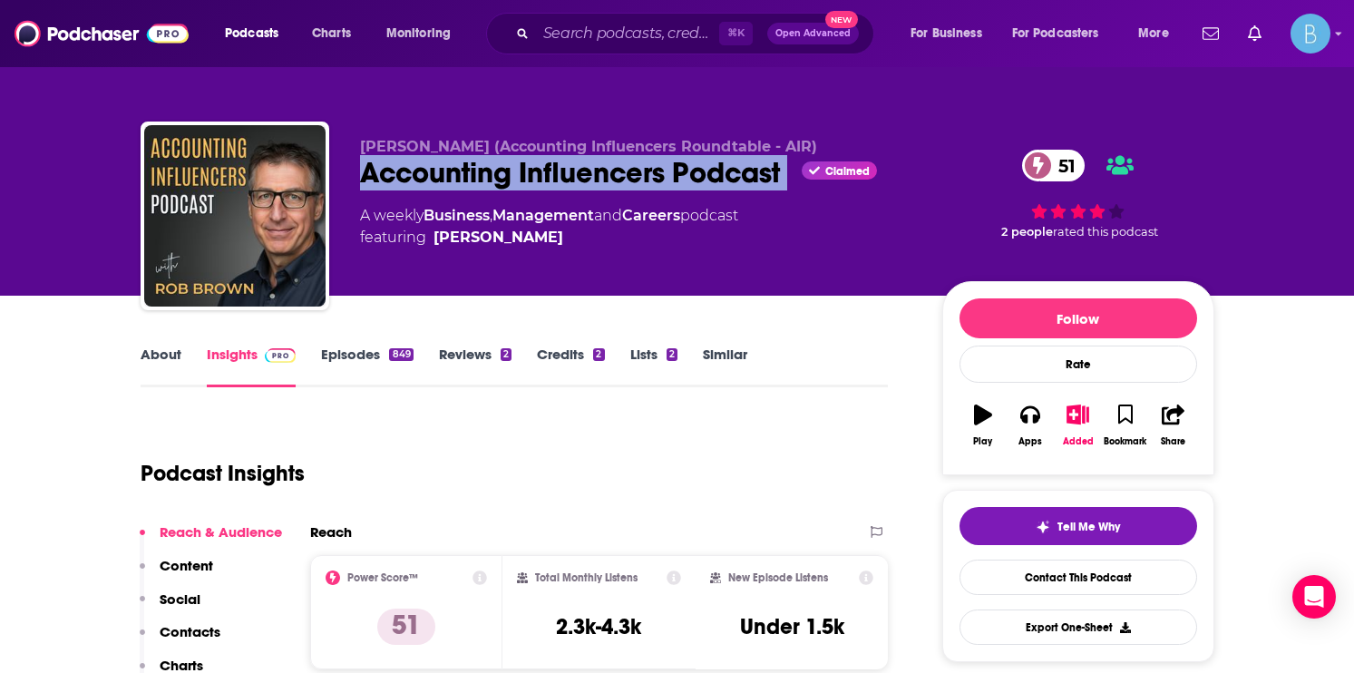
drag, startPoint x: 794, startPoint y: 175, endPoint x: 357, endPoint y: 171, distance: 437.0
click at [357, 171] on div "Rob Brown (Accounting Influencers Roundtable - AIR) Accounting Influencers Podc…" at bounding box center [678, 219] width 1074 height 196
copy div "Accounting Influencers Podcast"
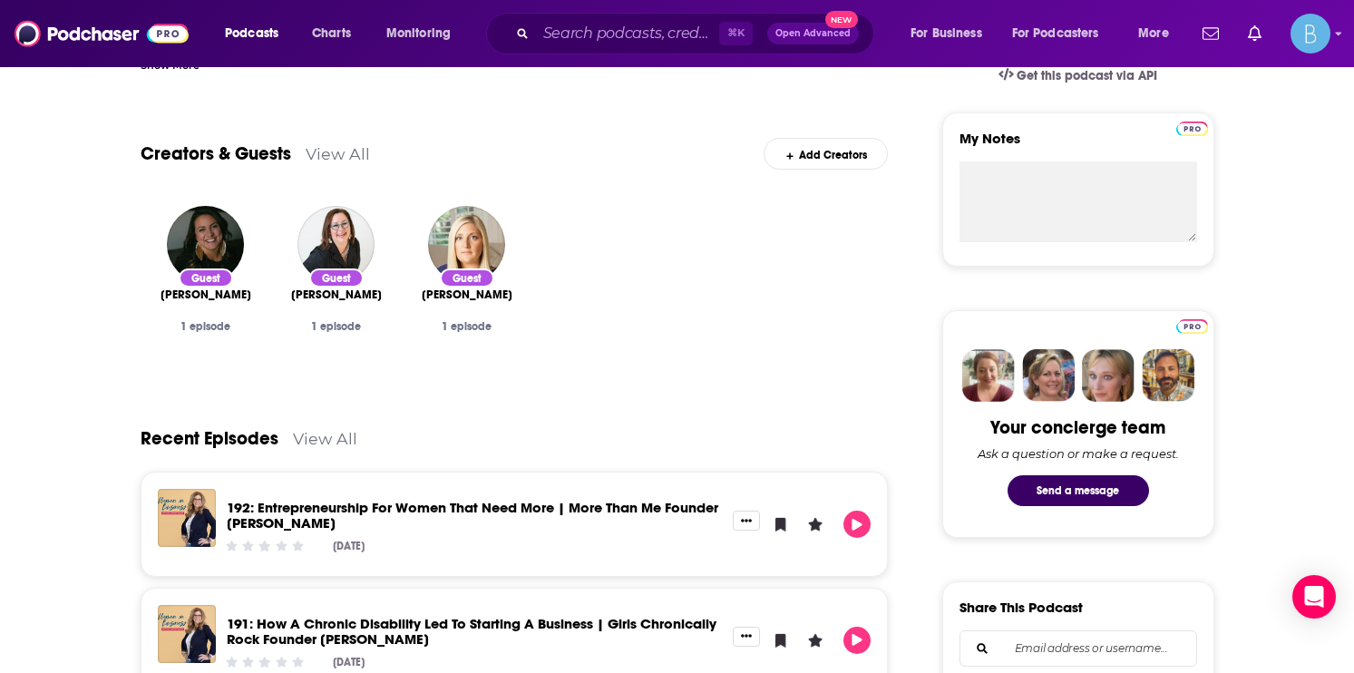
scroll to position [646, 0]
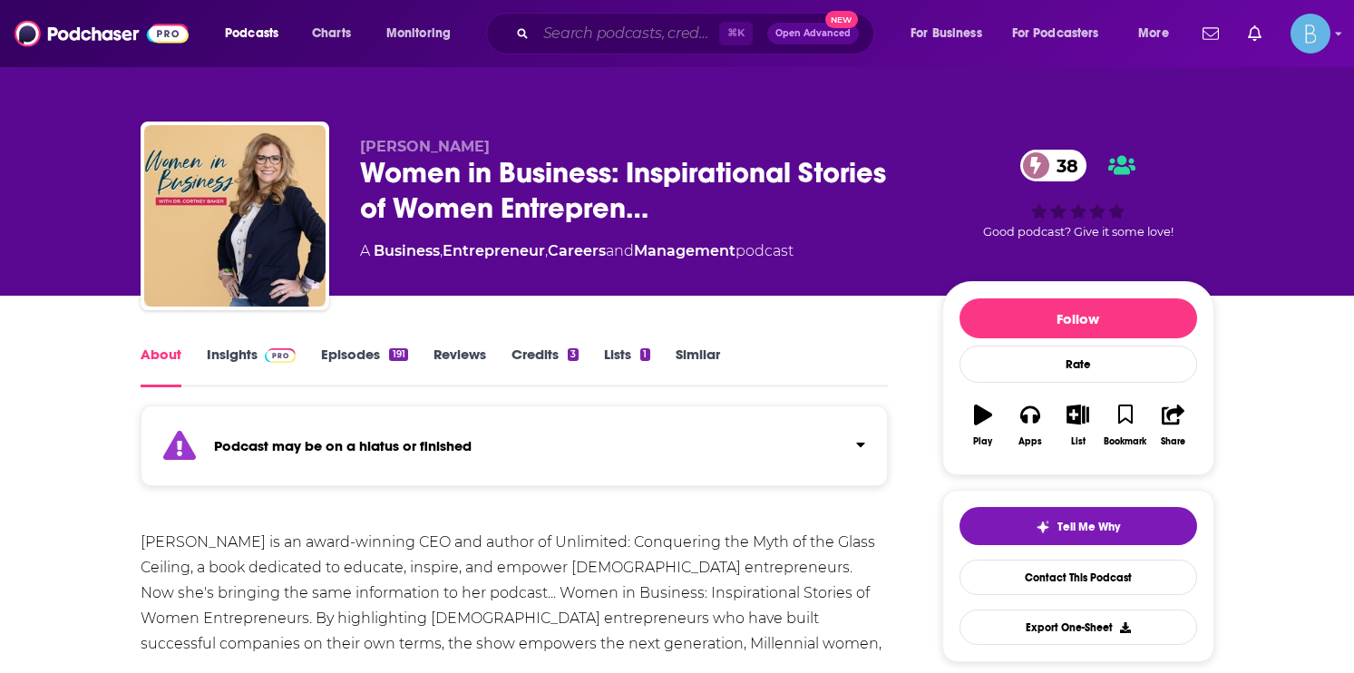
click at [609, 23] on input "Search podcasts, credits, & more..." at bounding box center [627, 33] width 183 height 29
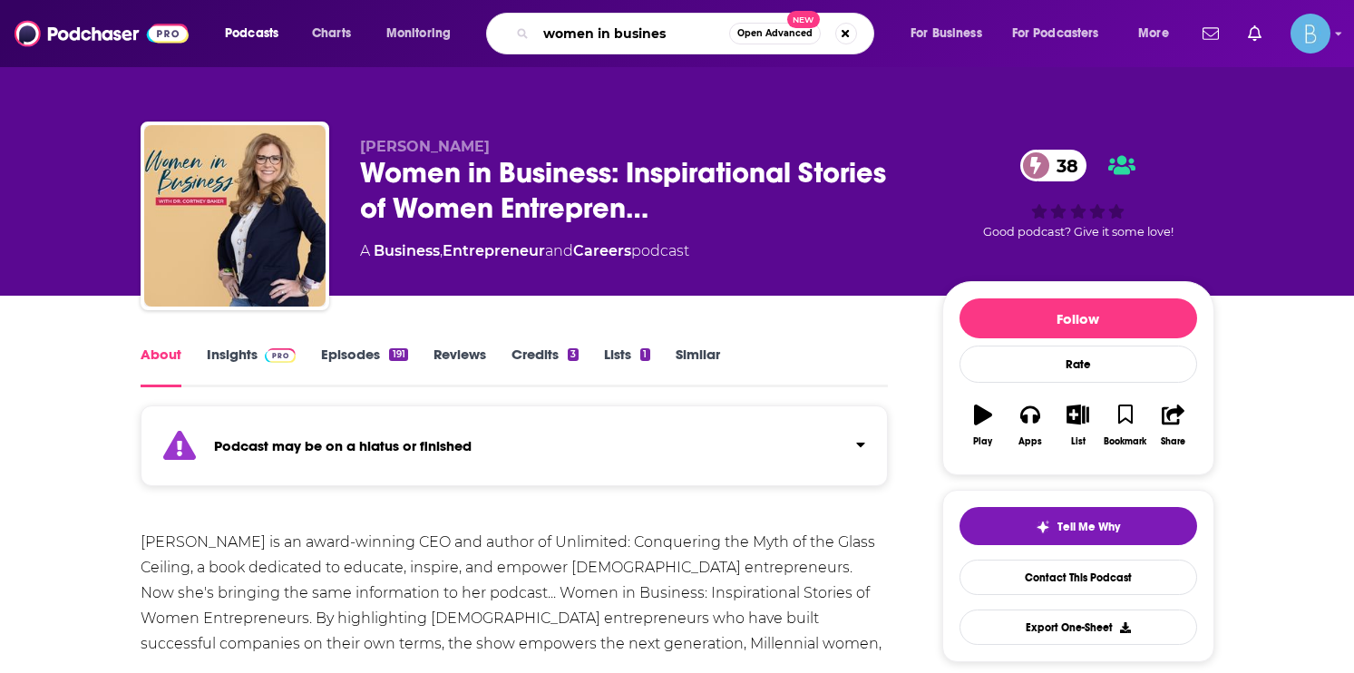
type input "women in business"
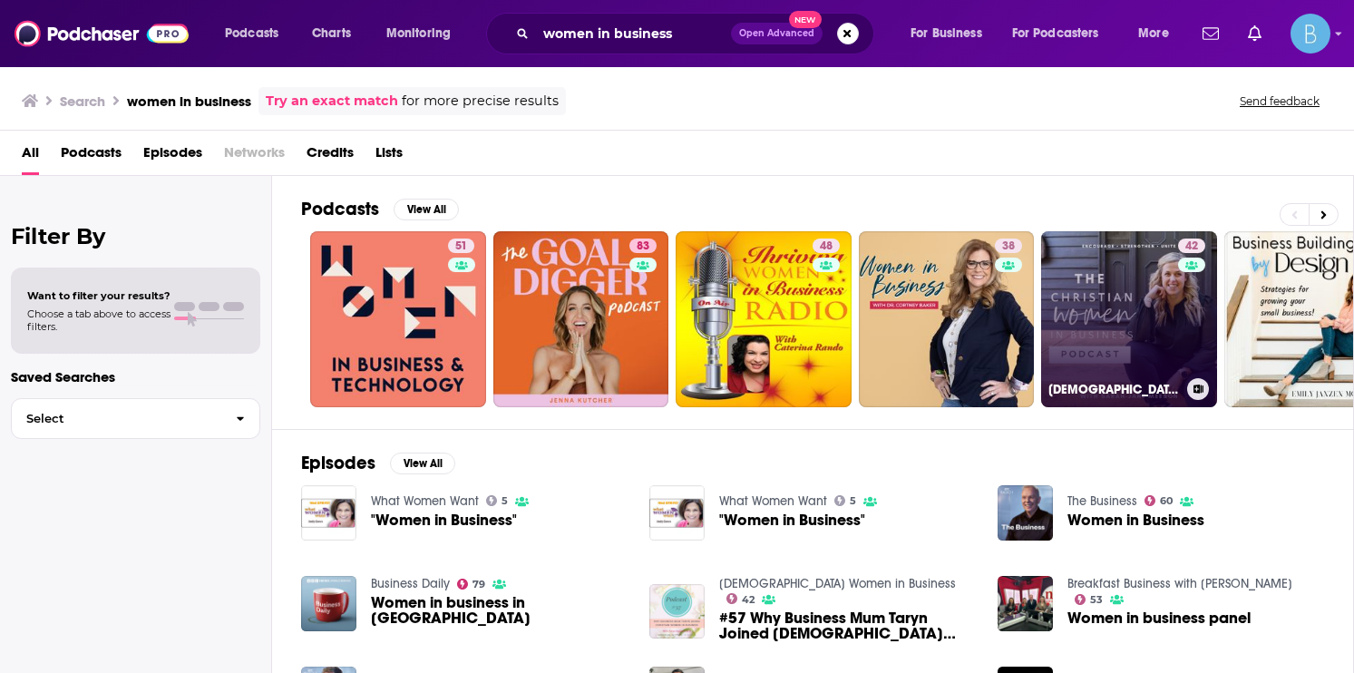
click at [1090, 333] on link "42 Christian Women in Business" at bounding box center [1129, 319] width 176 height 176
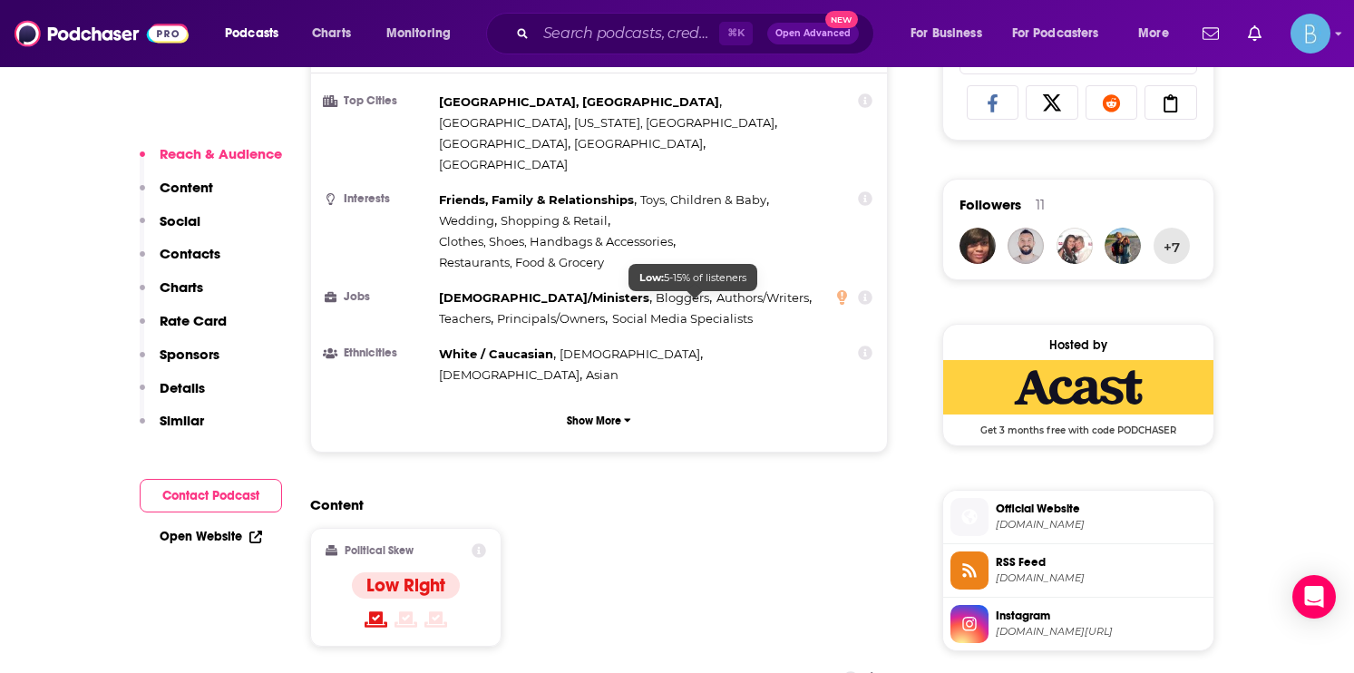
scroll to position [1234, 0]
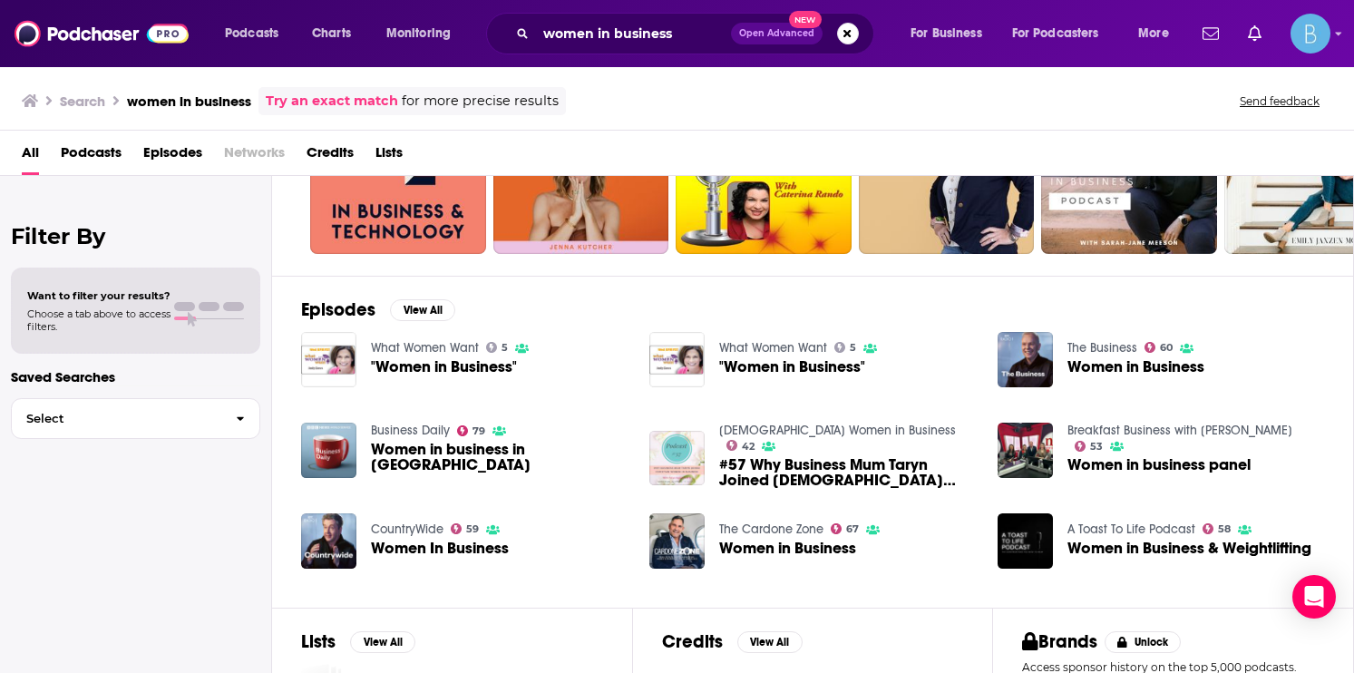
scroll to position [160, 0]
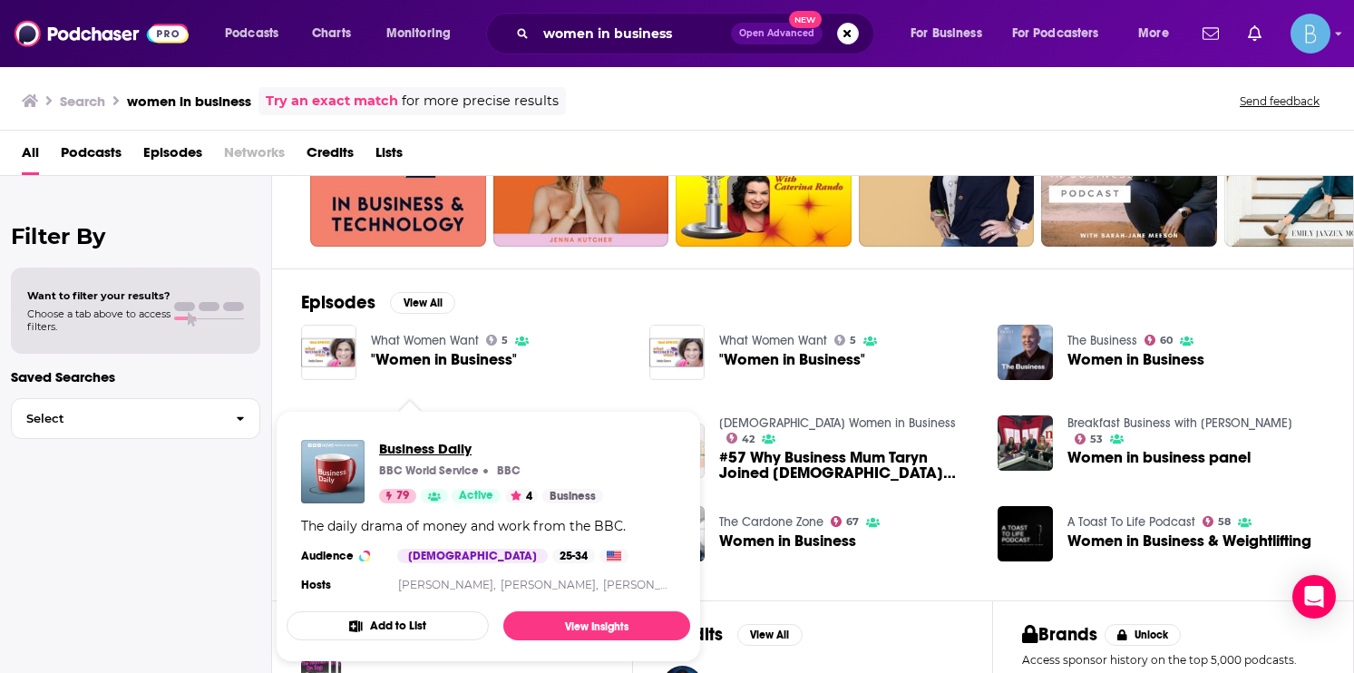
click at [409, 450] on span "Business Daily" at bounding box center [491, 448] width 224 height 17
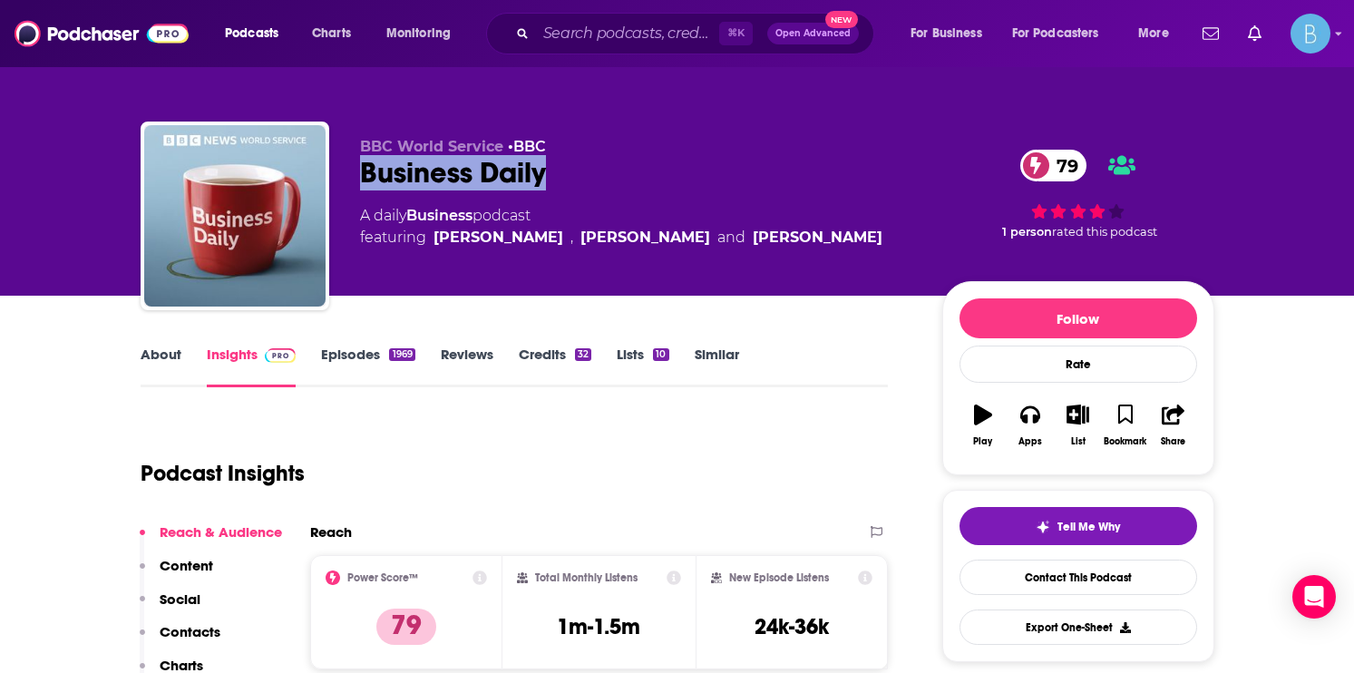
drag, startPoint x: 592, startPoint y: 178, endPoint x: 348, endPoint y: 166, distance: 244.2
click at [348, 166] on div "BBC World Service • BBC Business Daily 79 A daily Business podcast featuring Ma…" at bounding box center [678, 219] width 1074 height 196
copy h2 "Business Daily"
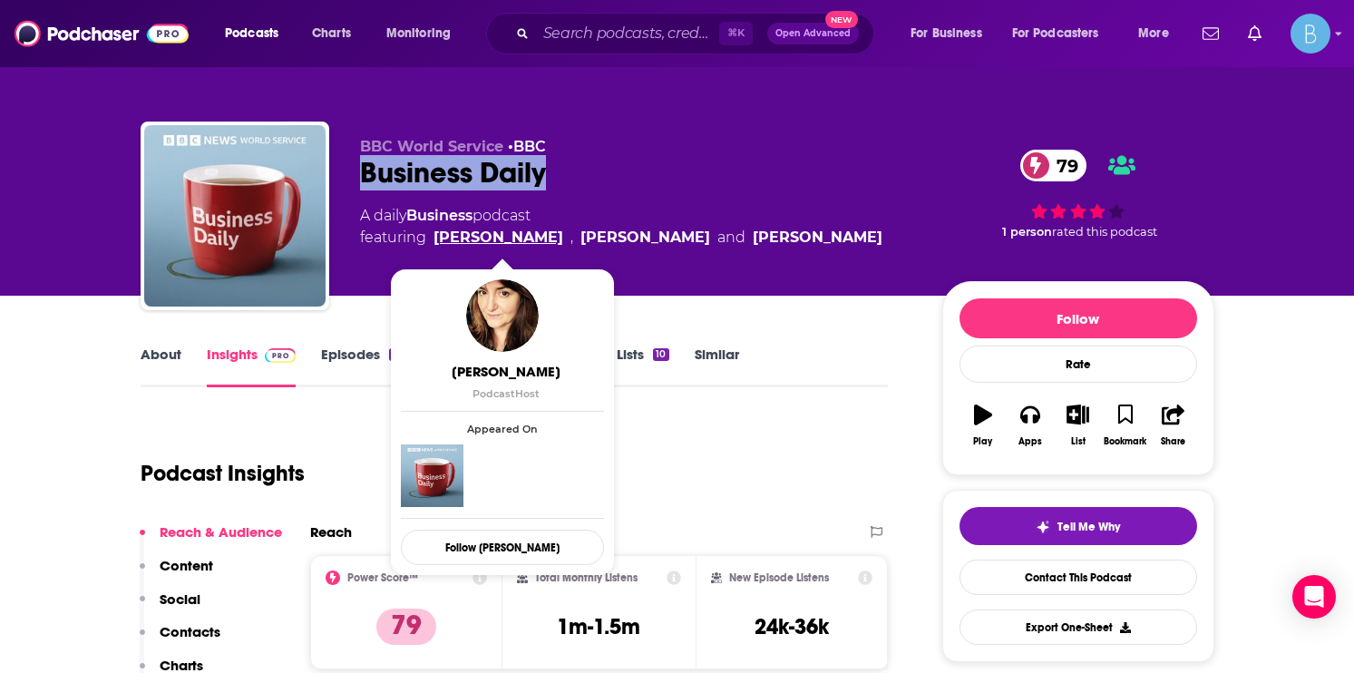
click at [485, 239] on link "Manuela Saragosa" at bounding box center [498, 238] width 130 height 22
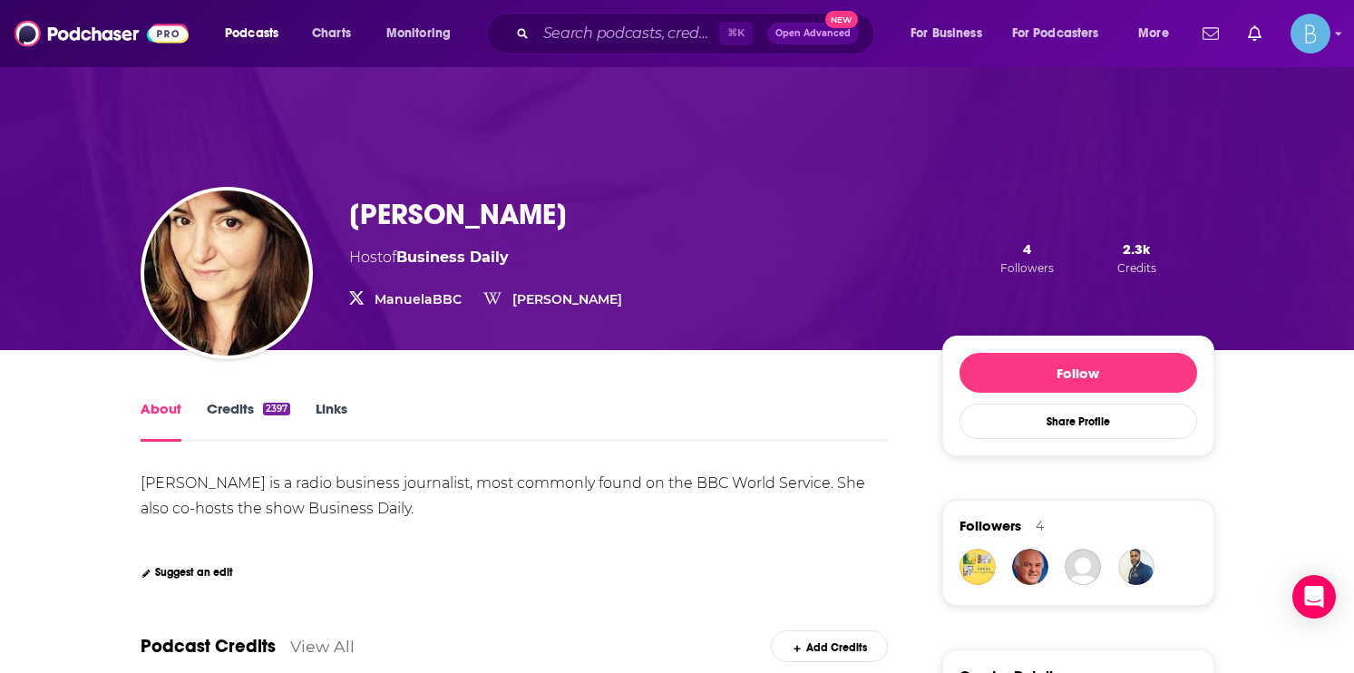
drag, startPoint x: 628, startPoint y: 220, endPoint x: 360, endPoint y: 223, distance: 268.4
click at [360, 223] on div "Manuela Saragosa" at bounding box center [485, 214] width 273 height 35
copy h1 "Manuela Saragosa"
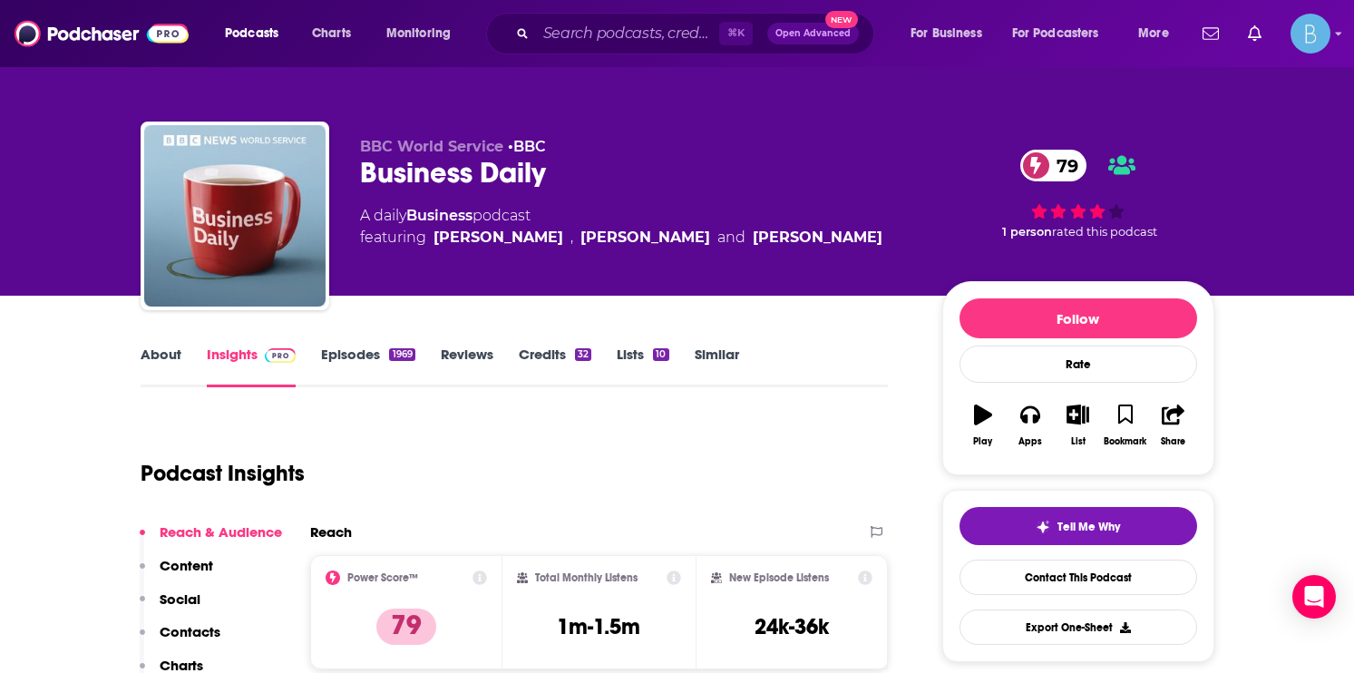
click at [341, 370] on link "Episodes 1969" at bounding box center [367, 366] width 93 height 42
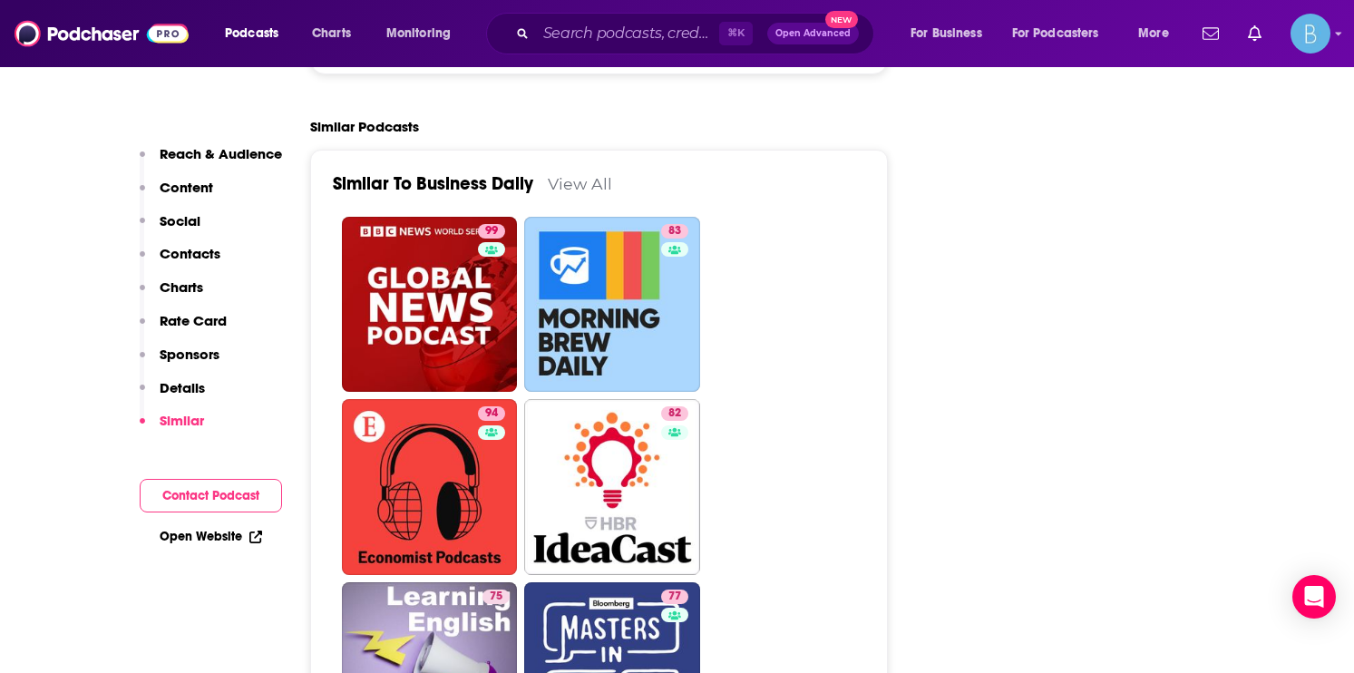
scroll to position [4488, 0]
